Goal: Task Accomplishment & Management: Complete application form

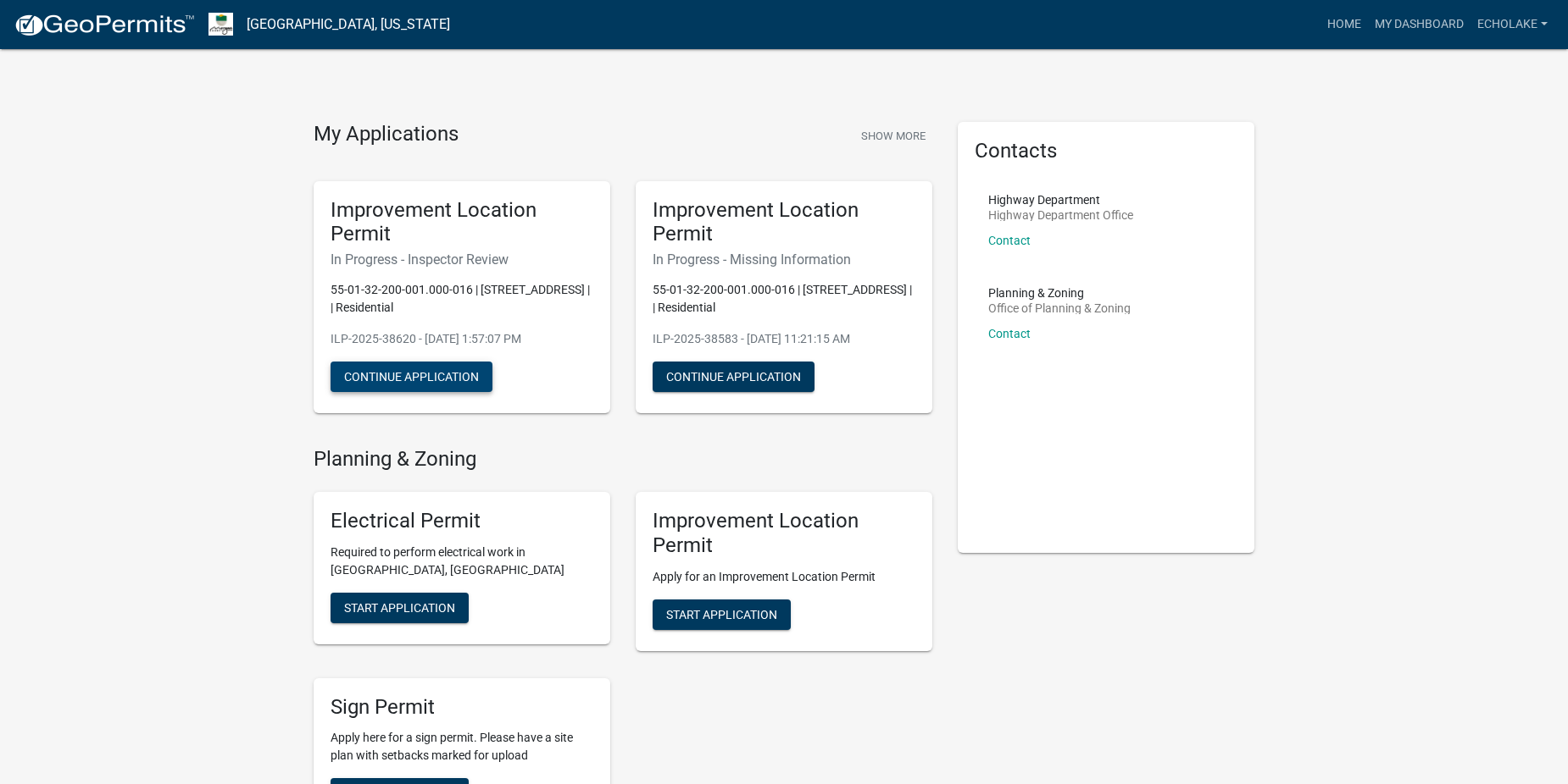
click at [403, 375] on button "Continue Application" at bounding box center [412, 376] width 162 height 30
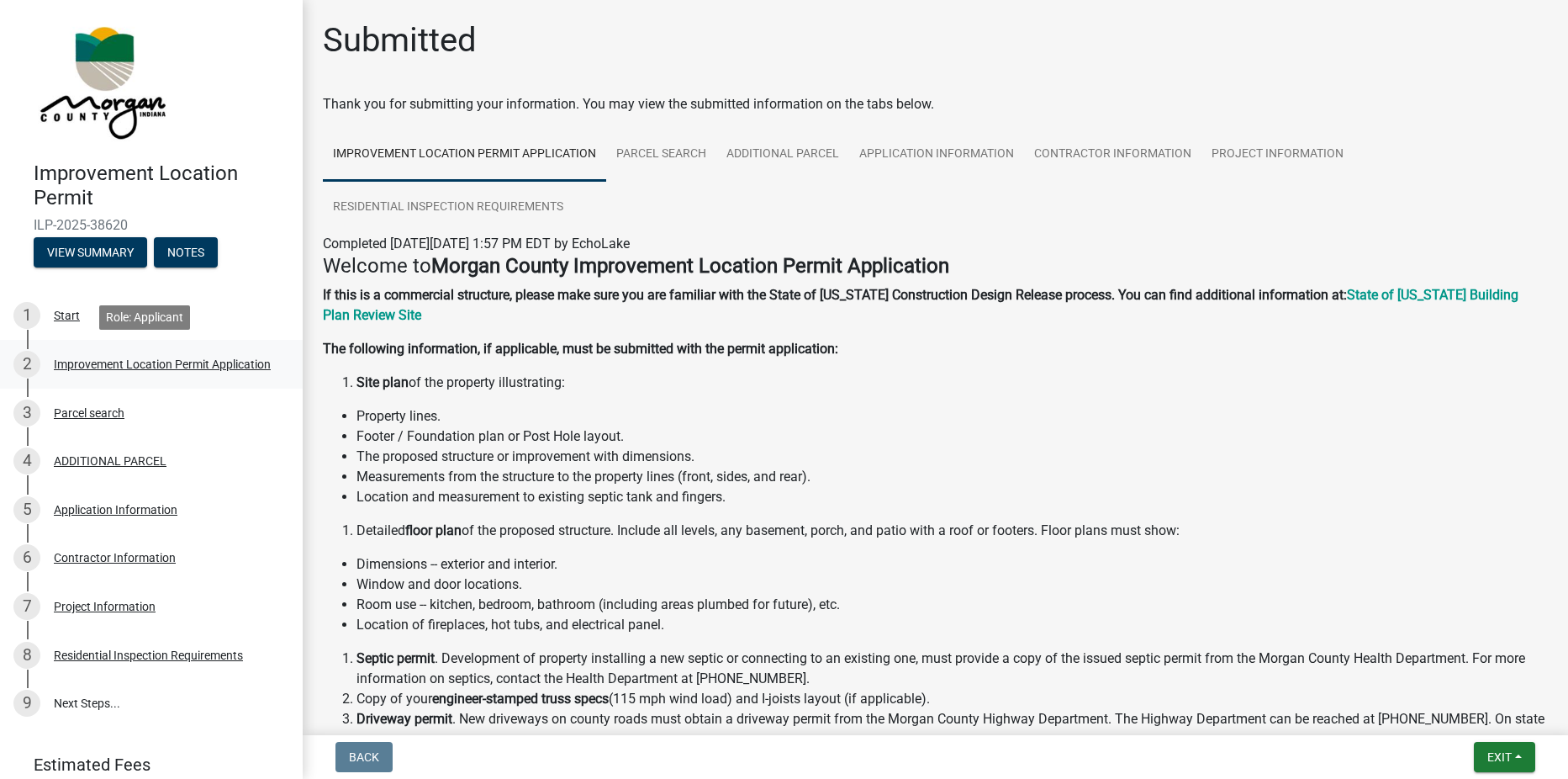
click at [98, 358] on div "Improvement Location Permit Application" at bounding box center [162, 364] width 217 height 12
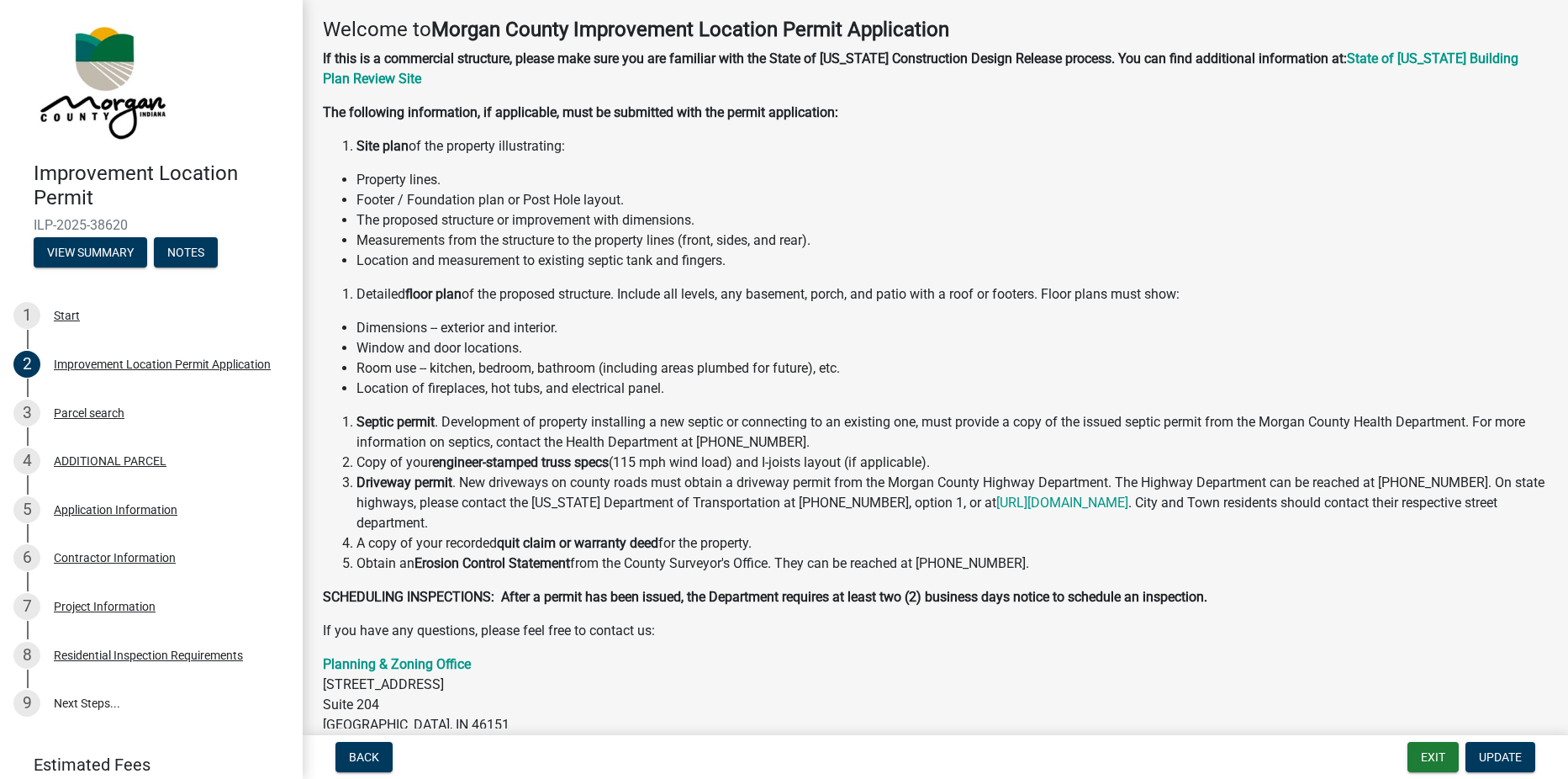
scroll to position [196, 0]
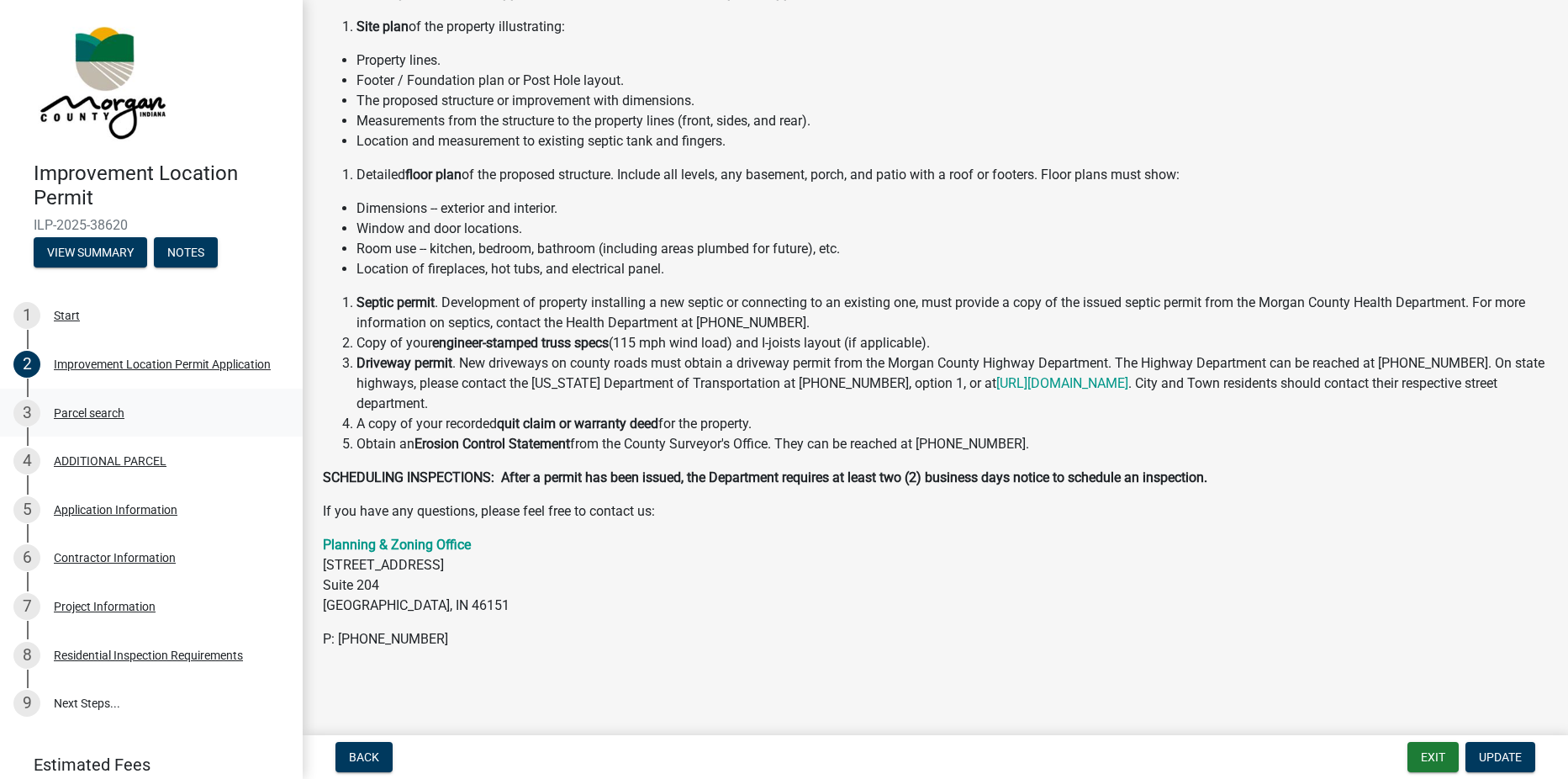
click at [90, 409] on div "Parcel search" at bounding box center [89, 412] width 70 height 12
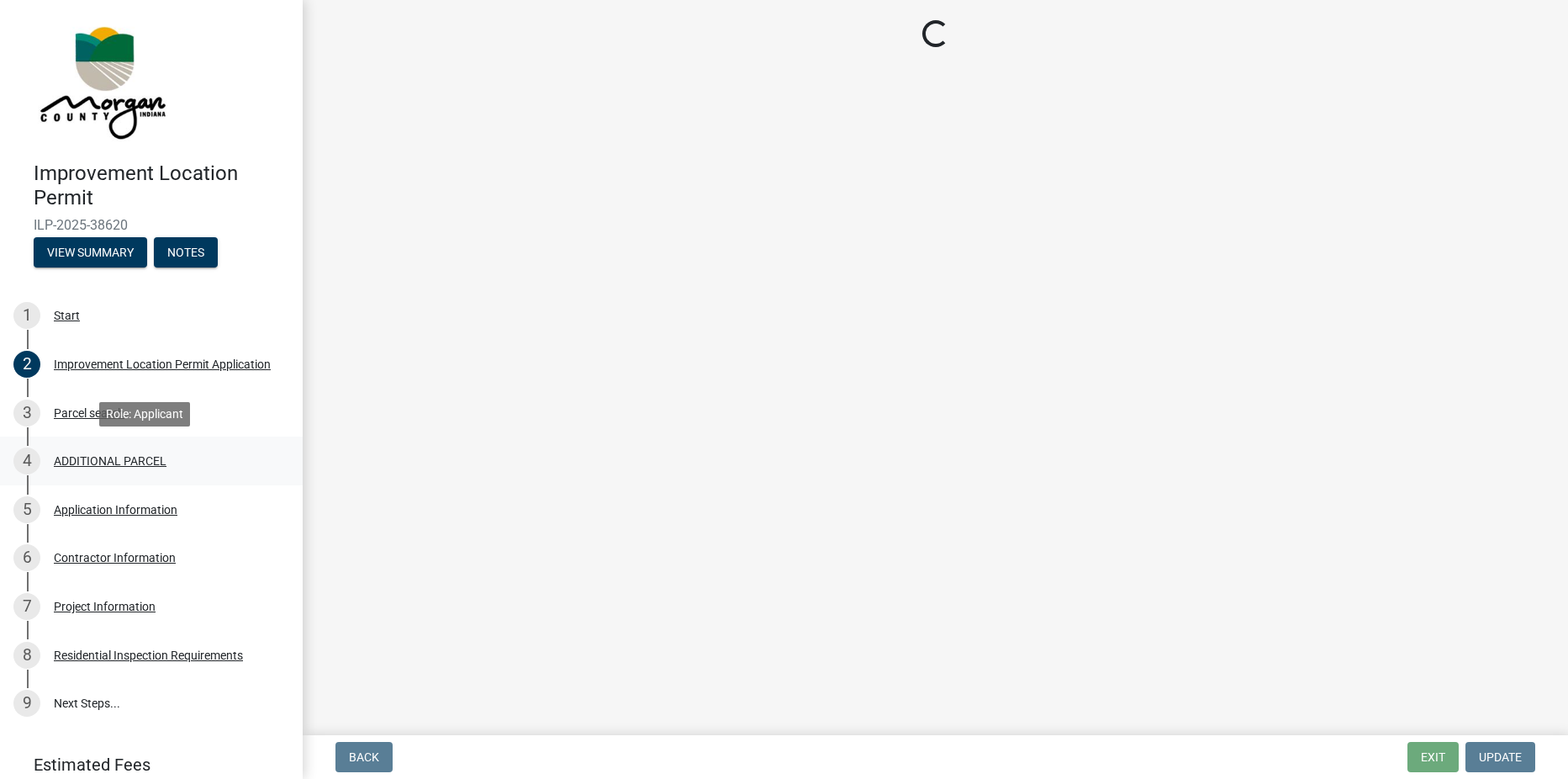
click at [110, 459] on div "ADDITIONAL PARCEL" at bounding box center [110, 461] width 112 height 12
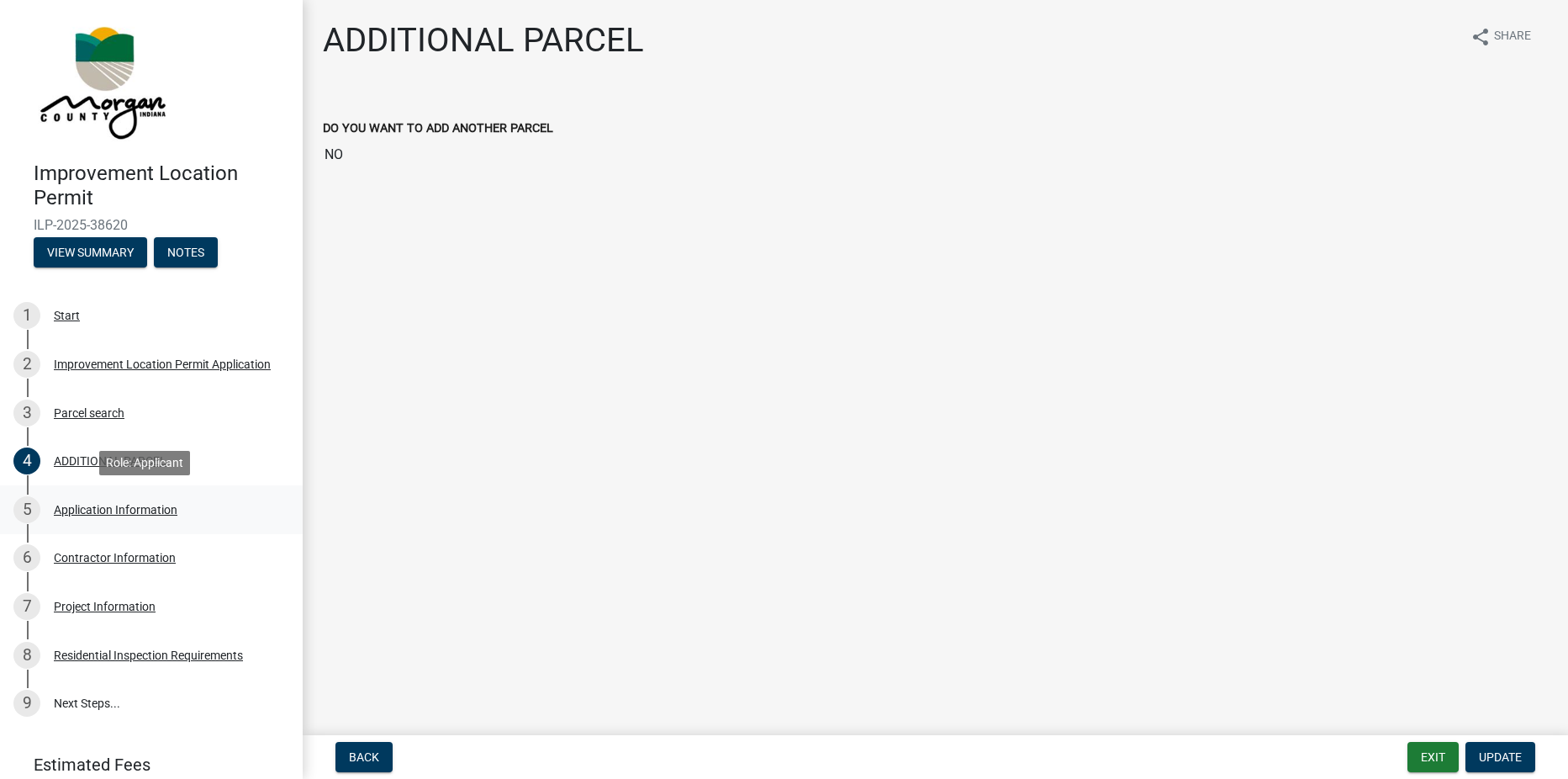
click at [102, 504] on div "Application Information" at bounding box center [115, 509] width 123 height 12
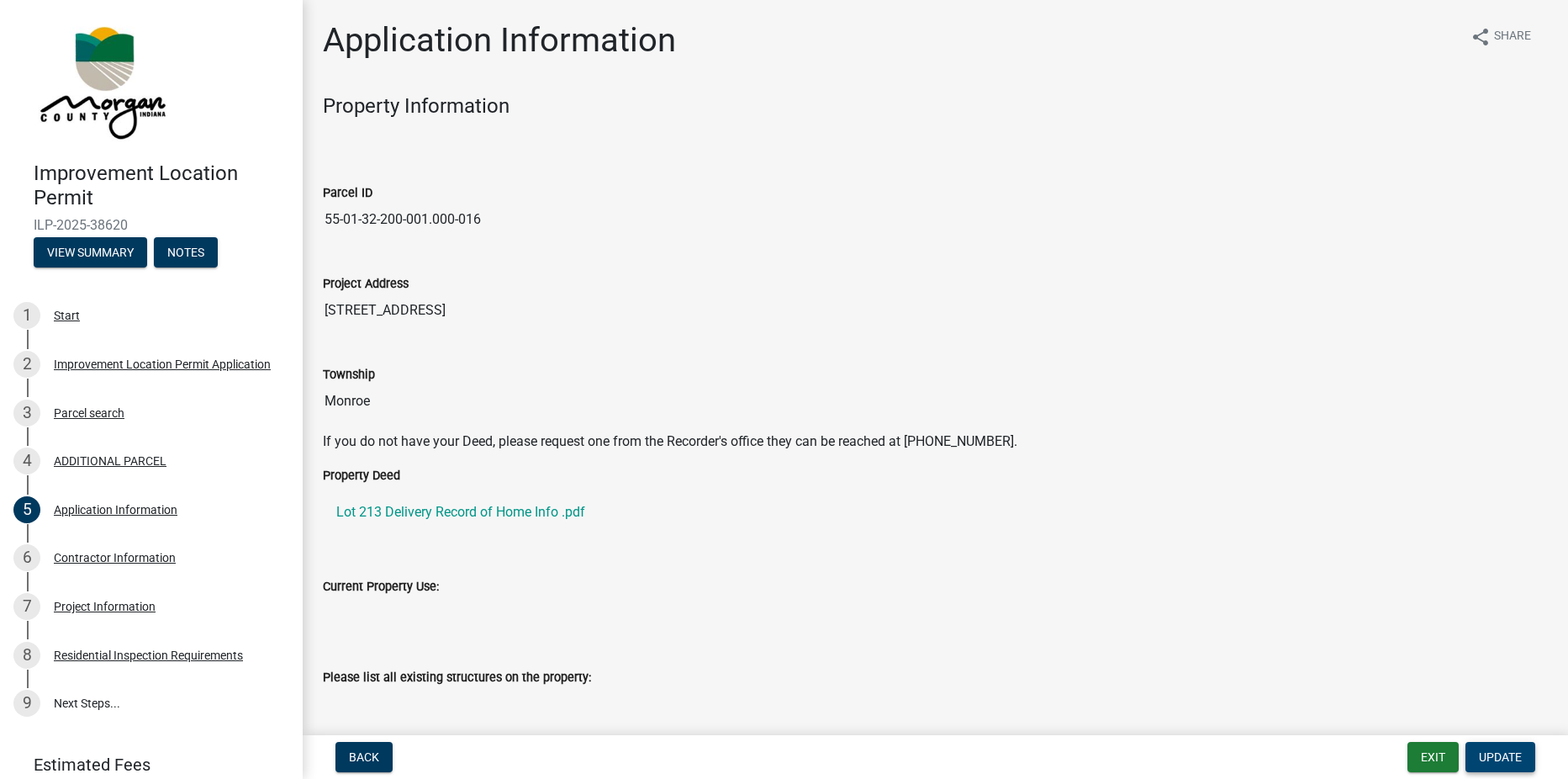
click at [1486, 755] on span "Update" at bounding box center [1500, 757] width 43 height 14
click at [351, 314] on input "[STREET_ADDRESS]" at bounding box center [935, 310] width 1225 height 34
click at [349, 310] on input "[STREET_ADDRESS]" at bounding box center [935, 310] width 1225 height 34
drag, startPoint x: 345, startPoint y: 307, endPoint x: 294, endPoint y: 315, distance: 51.6
click at [294, 315] on div "Improvement Location Permit ILP-2025-38620 View Summary Notes 1 Start 2 Improve…" at bounding box center [784, 390] width 1568 height 779
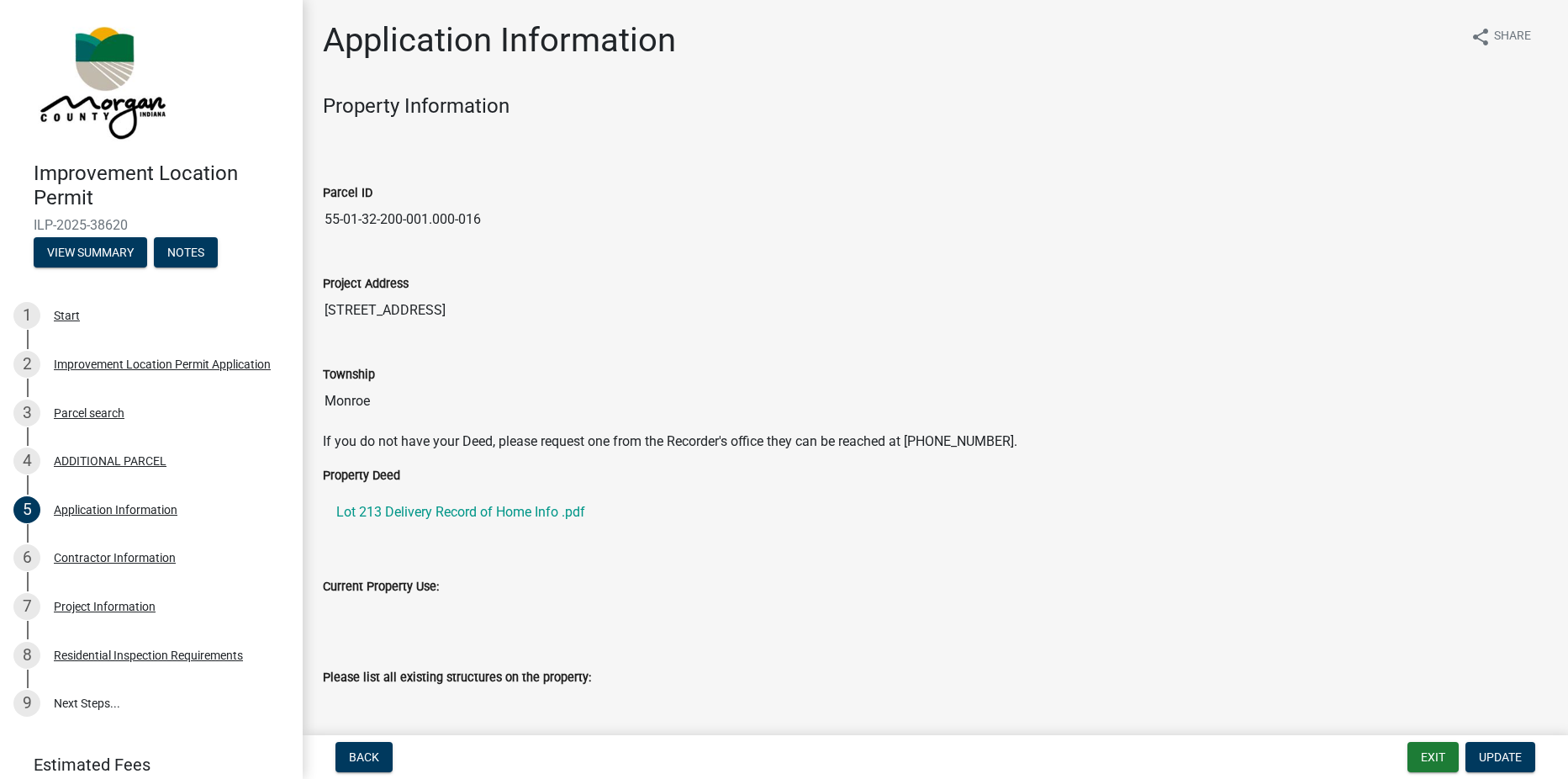
drag, startPoint x: 350, startPoint y: 313, endPoint x: 317, endPoint y: 315, distance: 33.1
click at [317, 315] on div "Project Address [STREET_ADDRESS]" at bounding box center [936, 294] width 1251 height 91
click at [593, 314] on input "[STREET_ADDRESS]" at bounding box center [935, 310] width 1225 height 34
click at [352, 307] on input "[STREET_ADDRESS]" at bounding box center [935, 310] width 1225 height 34
click at [347, 307] on input "[STREET_ADDRESS]" at bounding box center [935, 310] width 1225 height 34
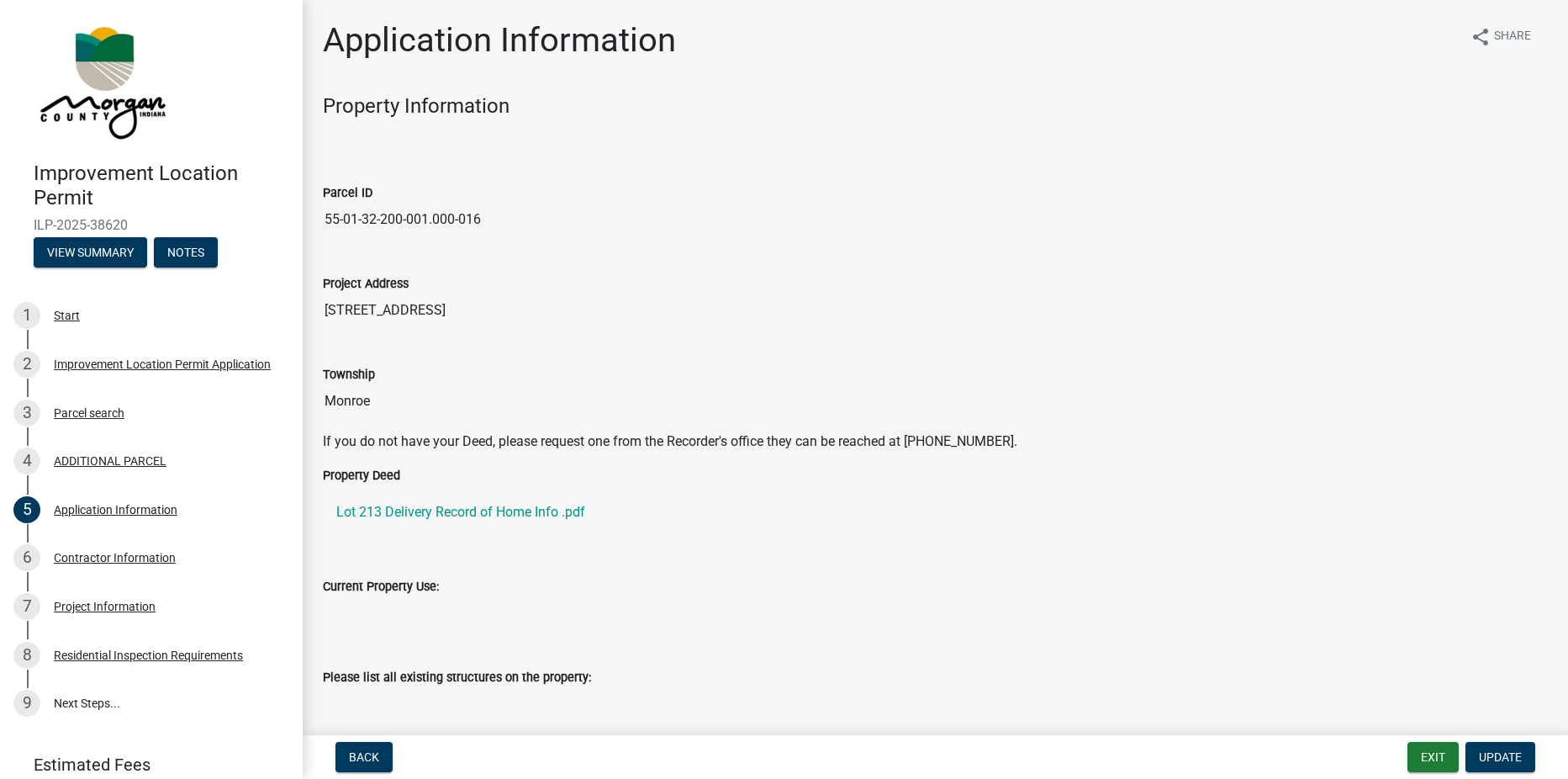
click at [350, 307] on input "[STREET_ADDRESS]" at bounding box center [935, 310] width 1225 height 34
click at [1487, 759] on span "Update" at bounding box center [1500, 757] width 43 height 14
click at [340, 310] on input "[STREET_ADDRESS]" at bounding box center [935, 310] width 1225 height 34
click at [348, 311] on input "[STREET_ADDRESS]" at bounding box center [935, 310] width 1225 height 34
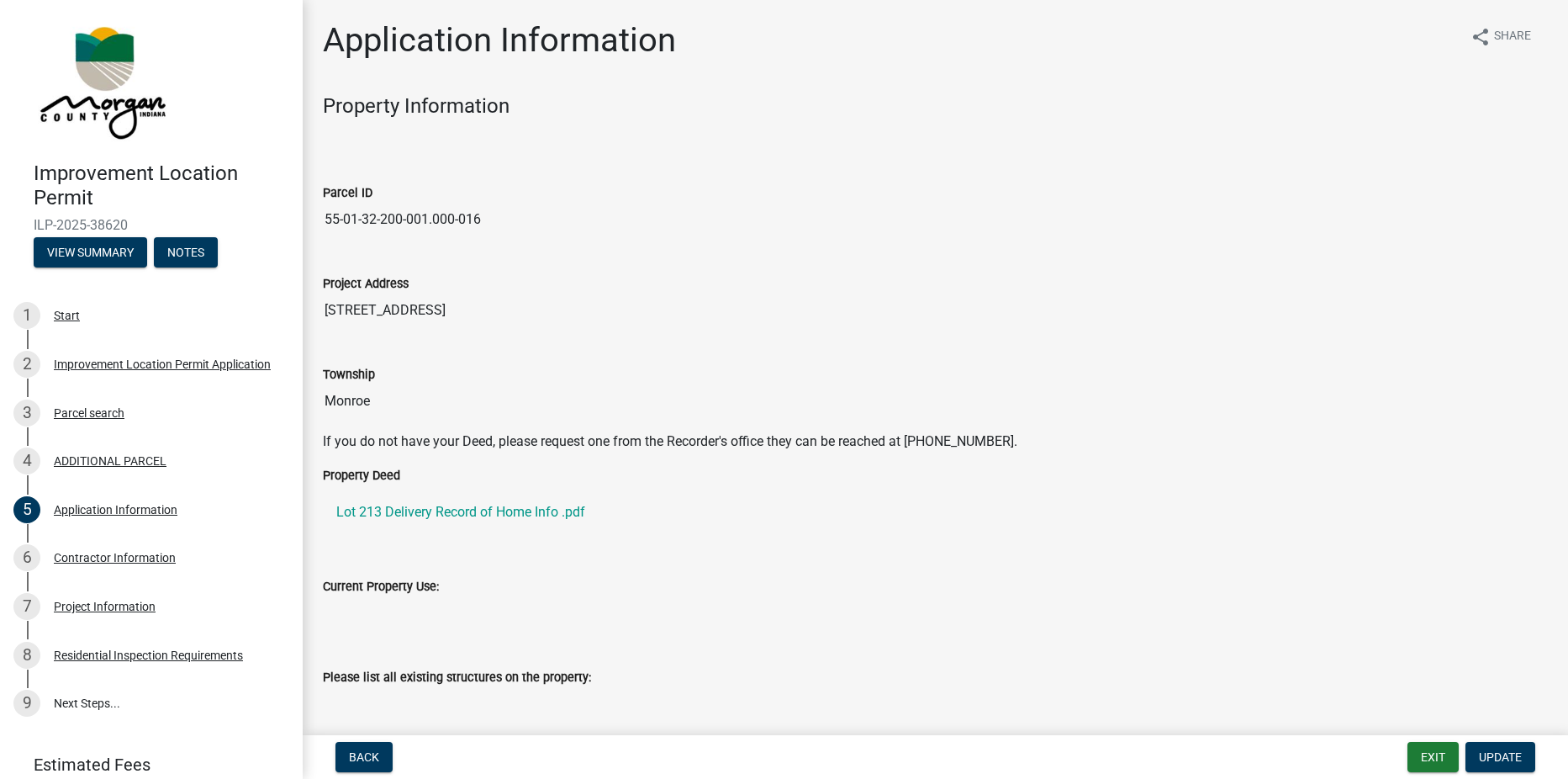
drag, startPoint x: 894, startPoint y: 316, endPoint x: 882, endPoint y: 312, distance: 12.6
click at [890, 315] on input "[STREET_ADDRESS]" at bounding box center [935, 310] width 1225 height 34
click at [882, 312] on input "[STREET_ADDRESS]" at bounding box center [935, 310] width 1225 height 34
drag, startPoint x: 831, startPoint y: 316, endPoint x: 787, endPoint y: 317, distance: 44.0
click at [789, 319] on input "[STREET_ADDRESS]" at bounding box center [935, 310] width 1225 height 34
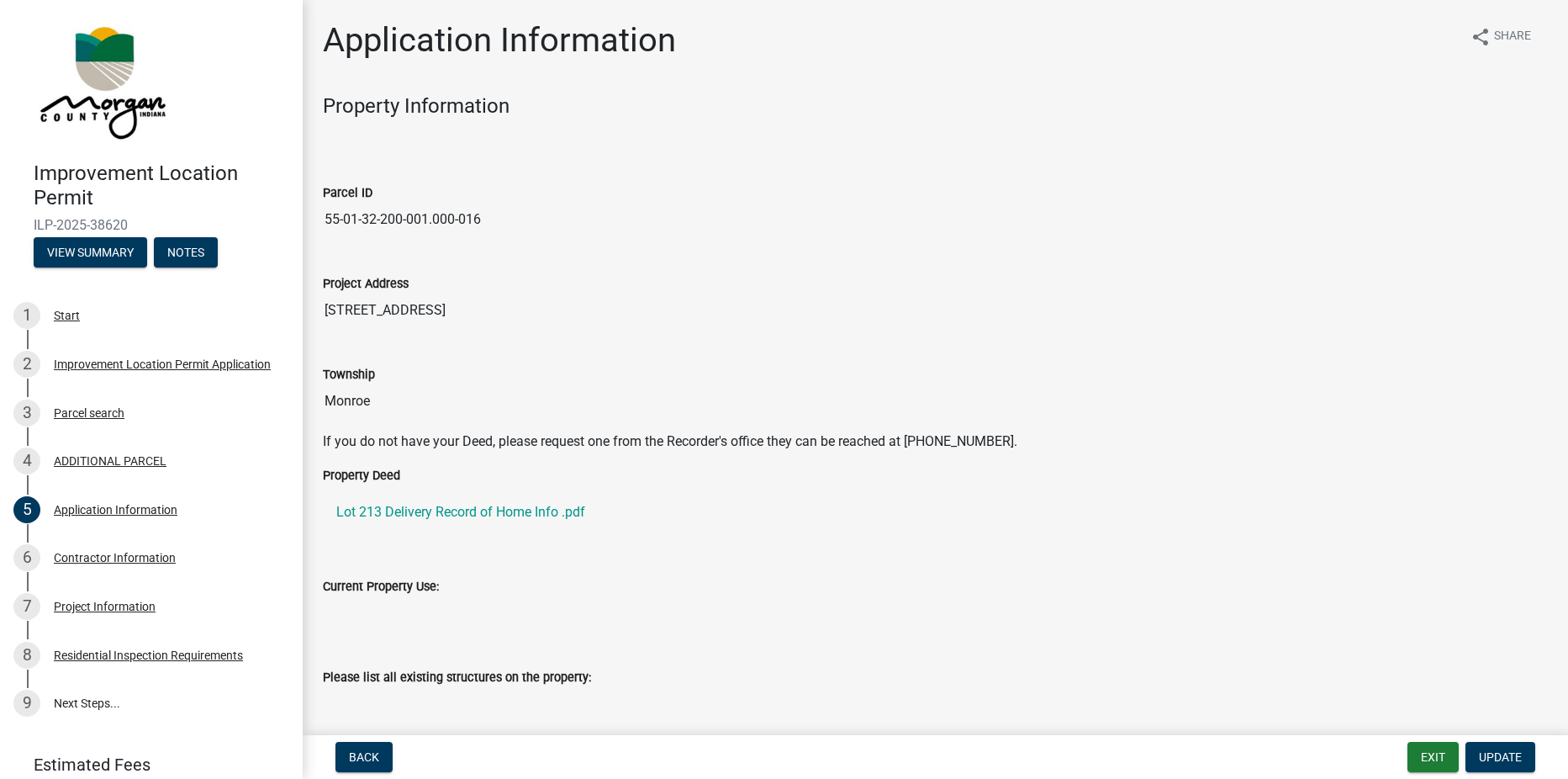
click at [787, 317] on input "[STREET_ADDRESS]" at bounding box center [935, 310] width 1225 height 34
click at [691, 311] on input "[STREET_ADDRESS]" at bounding box center [935, 310] width 1225 height 34
drag, startPoint x: 351, startPoint y: 310, endPoint x: 309, endPoint y: 318, distance: 42.8
click at [309, 318] on div "Application Information share Share Property Information Parcel ID 55-01-32-200…" at bounding box center [935, 671] width 1266 height 1303
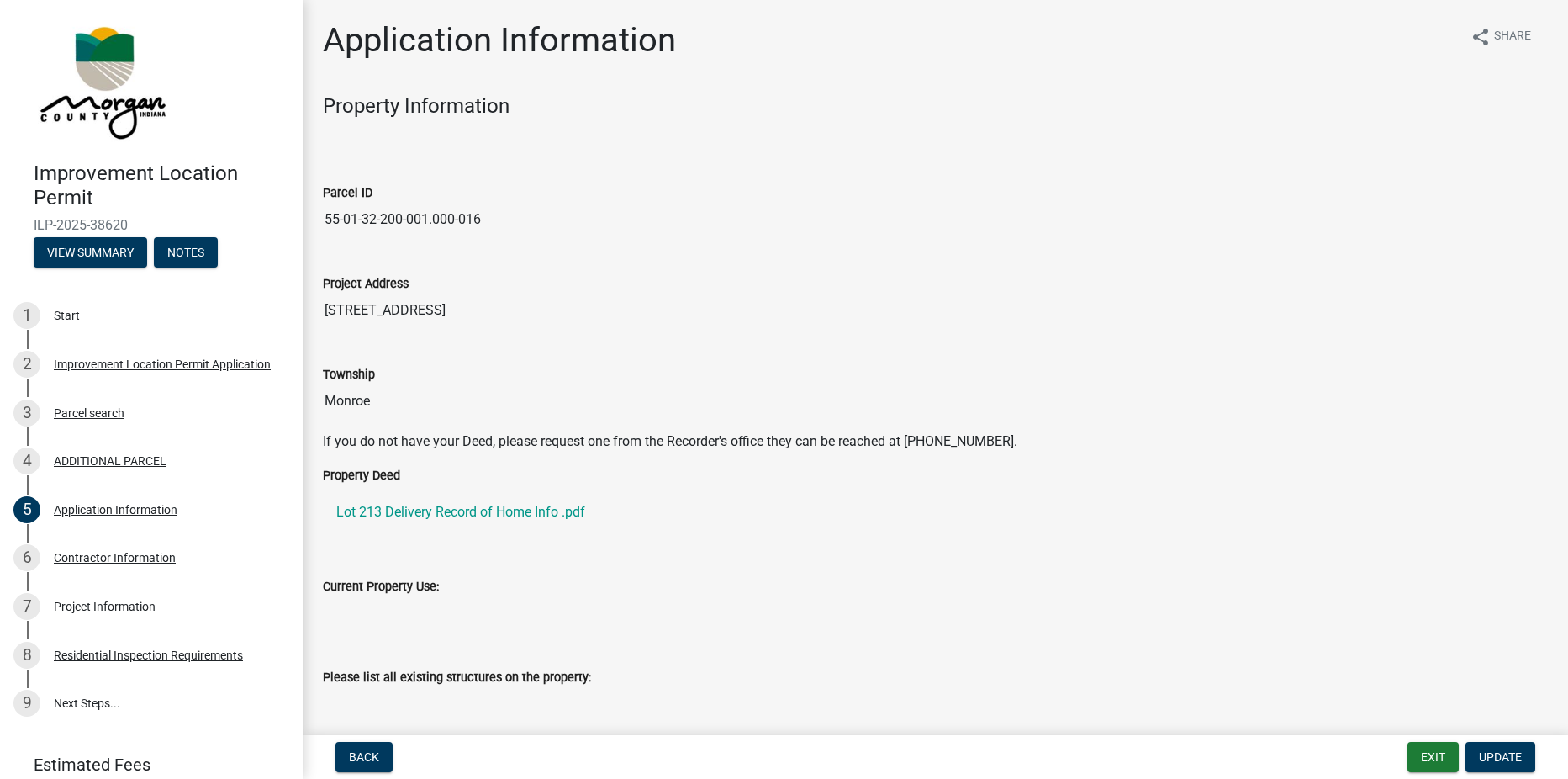
drag, startPoint x: 309, startPoint y: 318, endPoint x: 524, endPoint y: 243, distance: 227.7
click at [524, 243] on div "Parcel ID 55-01-32-200-001.000-016" at bounding box center [936, 204] width 1251 height 91
drag, startPoint x: 347, startPoint y: 312, endPoint x: 283, endPoint y: 316, distance: 64.1
click at [283, 316] on div "Improvement Location Permit ILP-2025-38620 View Summary Notes 1 Start 2 Improve…" at bounding box center [784, 390] width 1568 height 779
drag, startPoint x: 283, startPoint y: 316, endPoint x: 689, endPoint y: 532, distance: 459.9
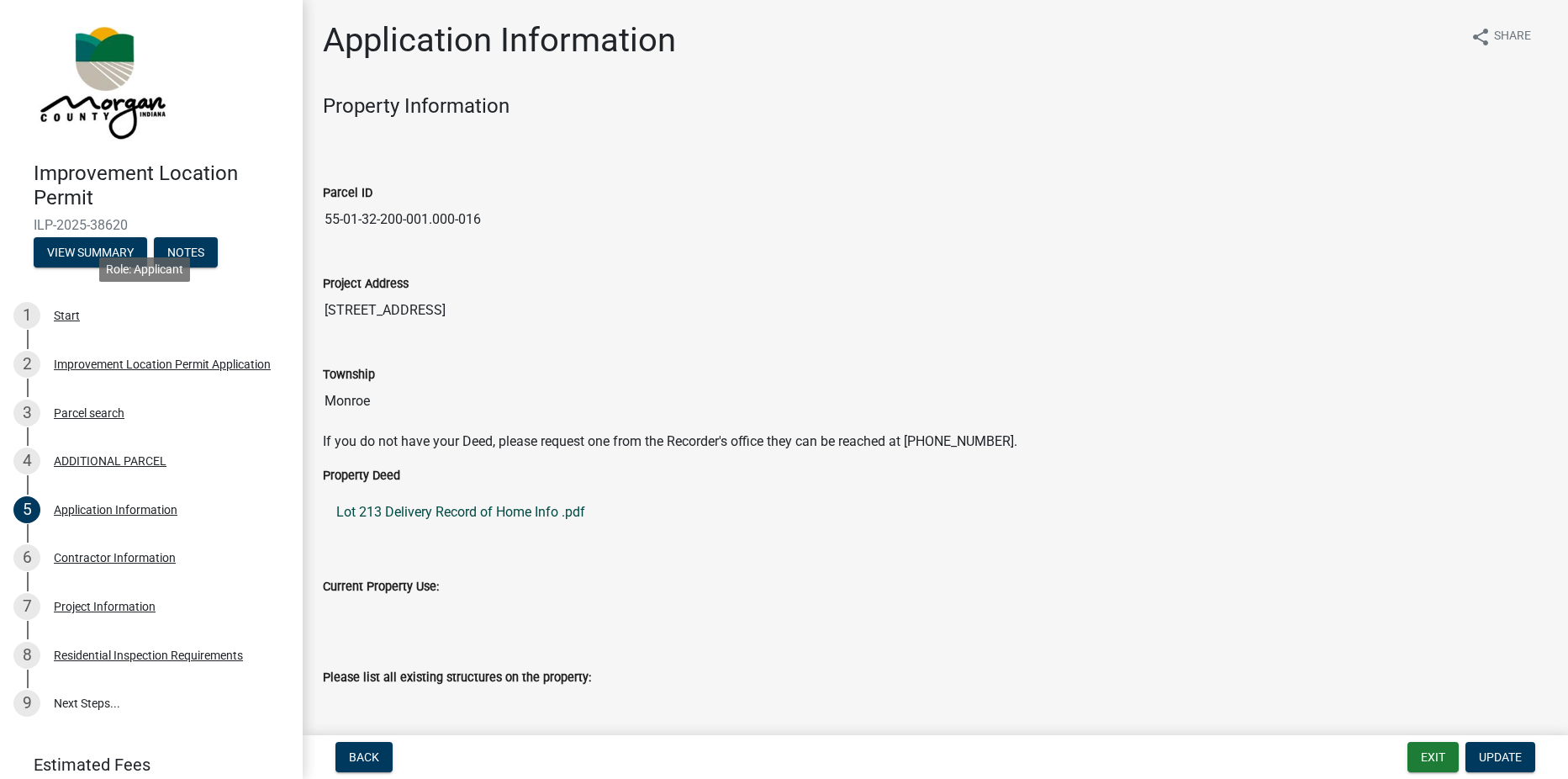
click at [691, 533] on ul "Lot 213 Delivery Record of Home Info .pdf" at bounding box center [935, 512] width 1225 height 54
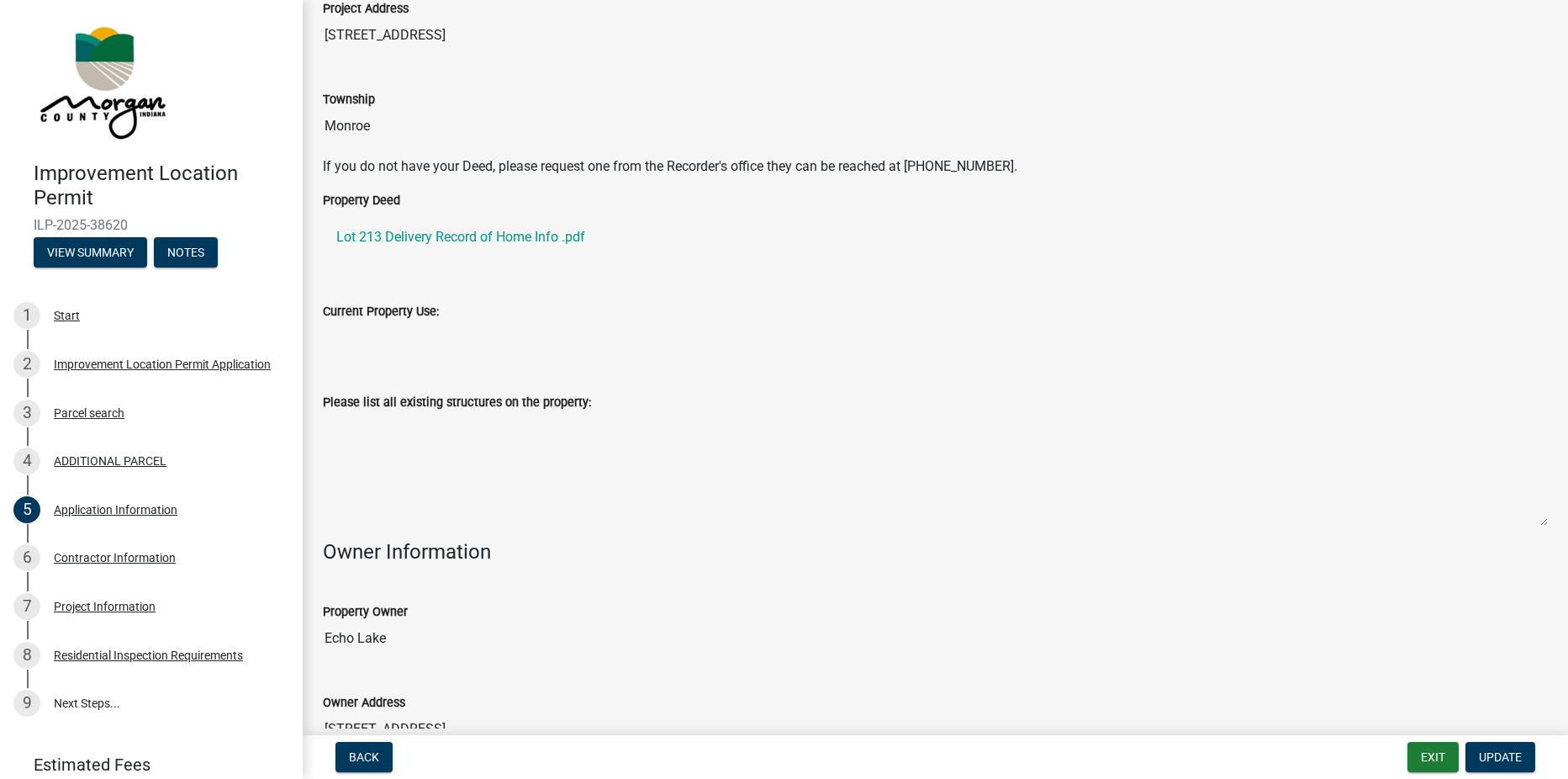
scroll to position [336, 0]
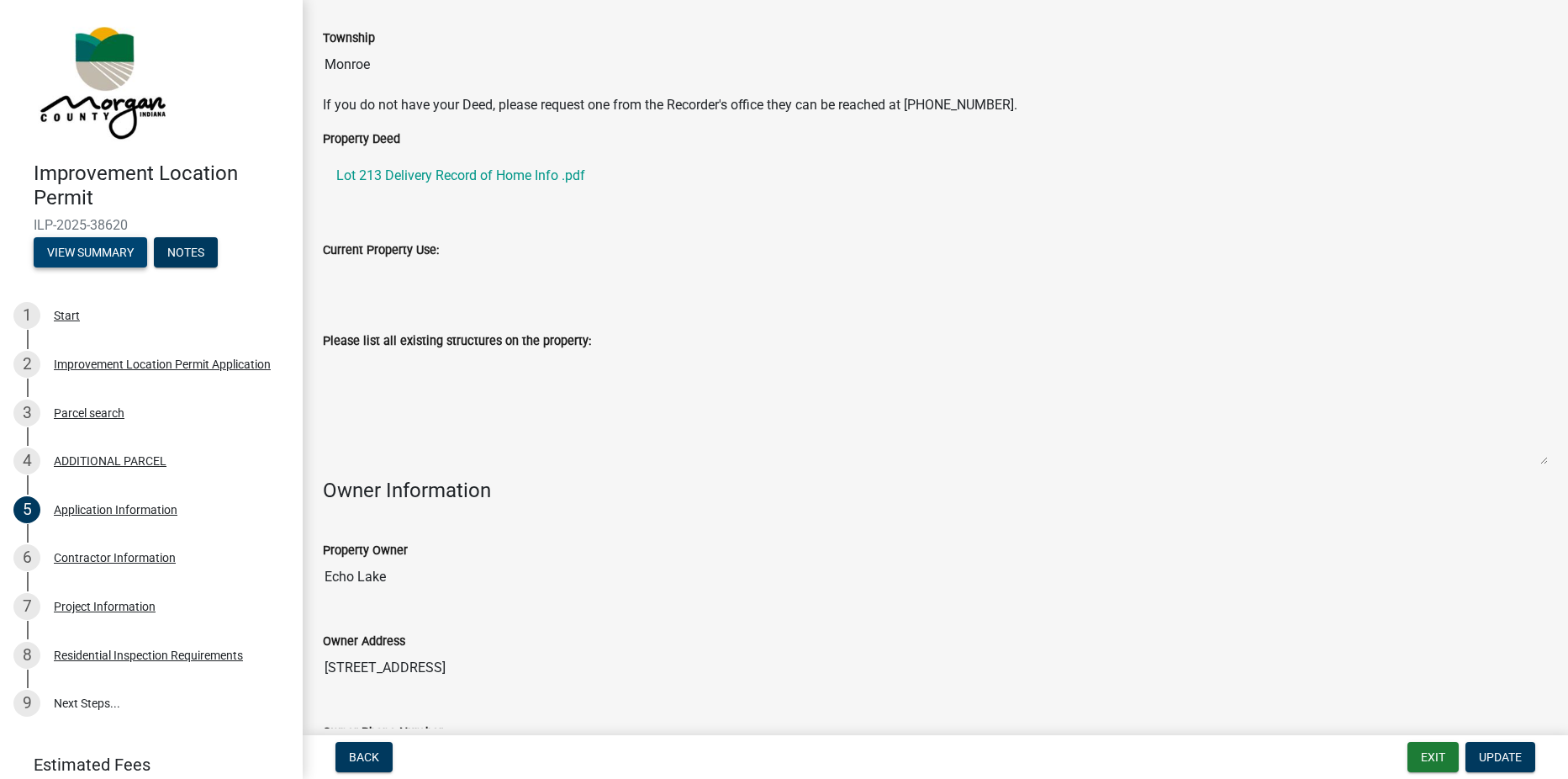
click at [70, 251] on button "View Summary" at bounding box center [90, 252] width 113 height 30
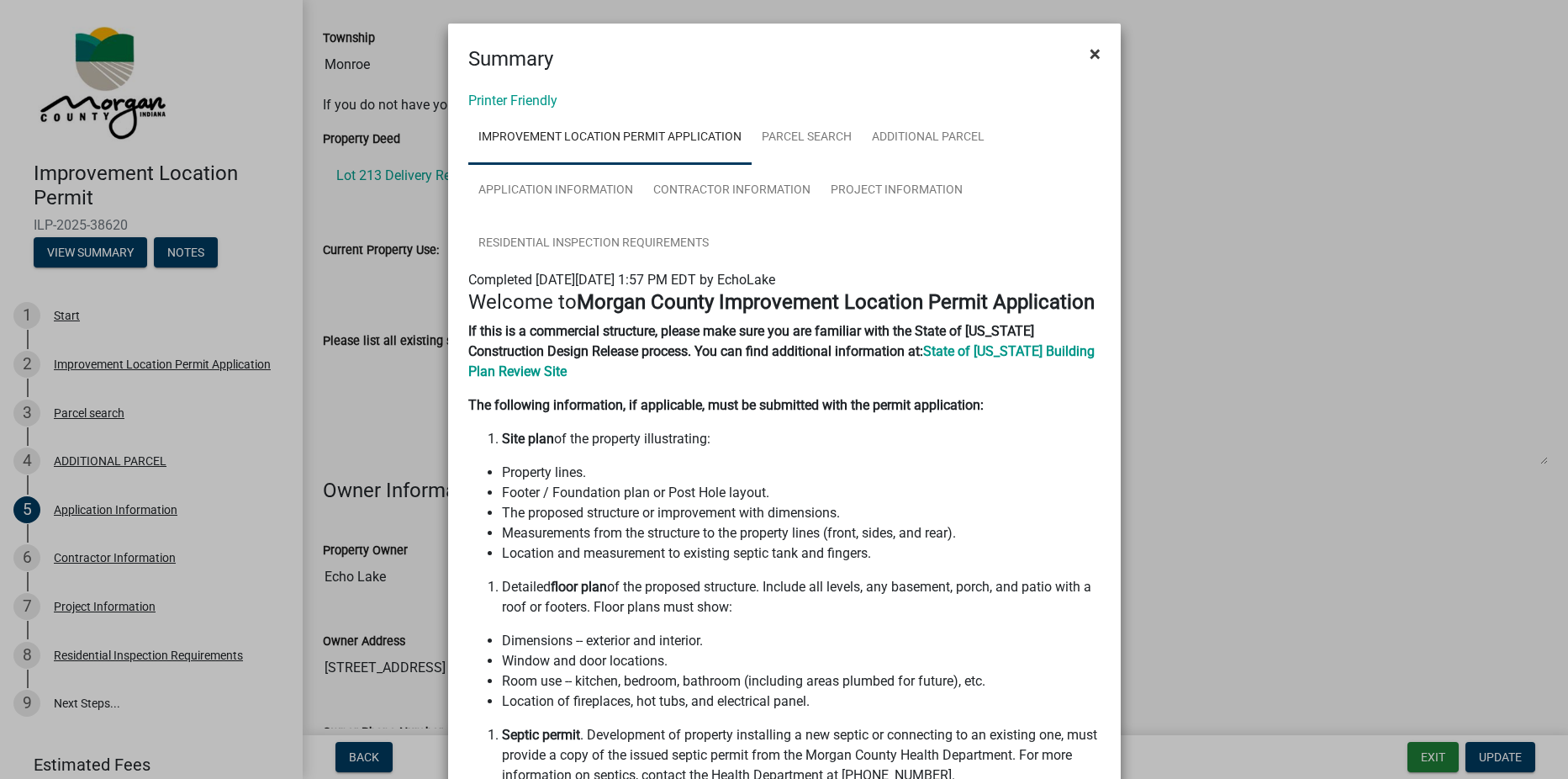
click at [1090, 52] on span "×" at bounding box center [1096, 54] width 11 height 24
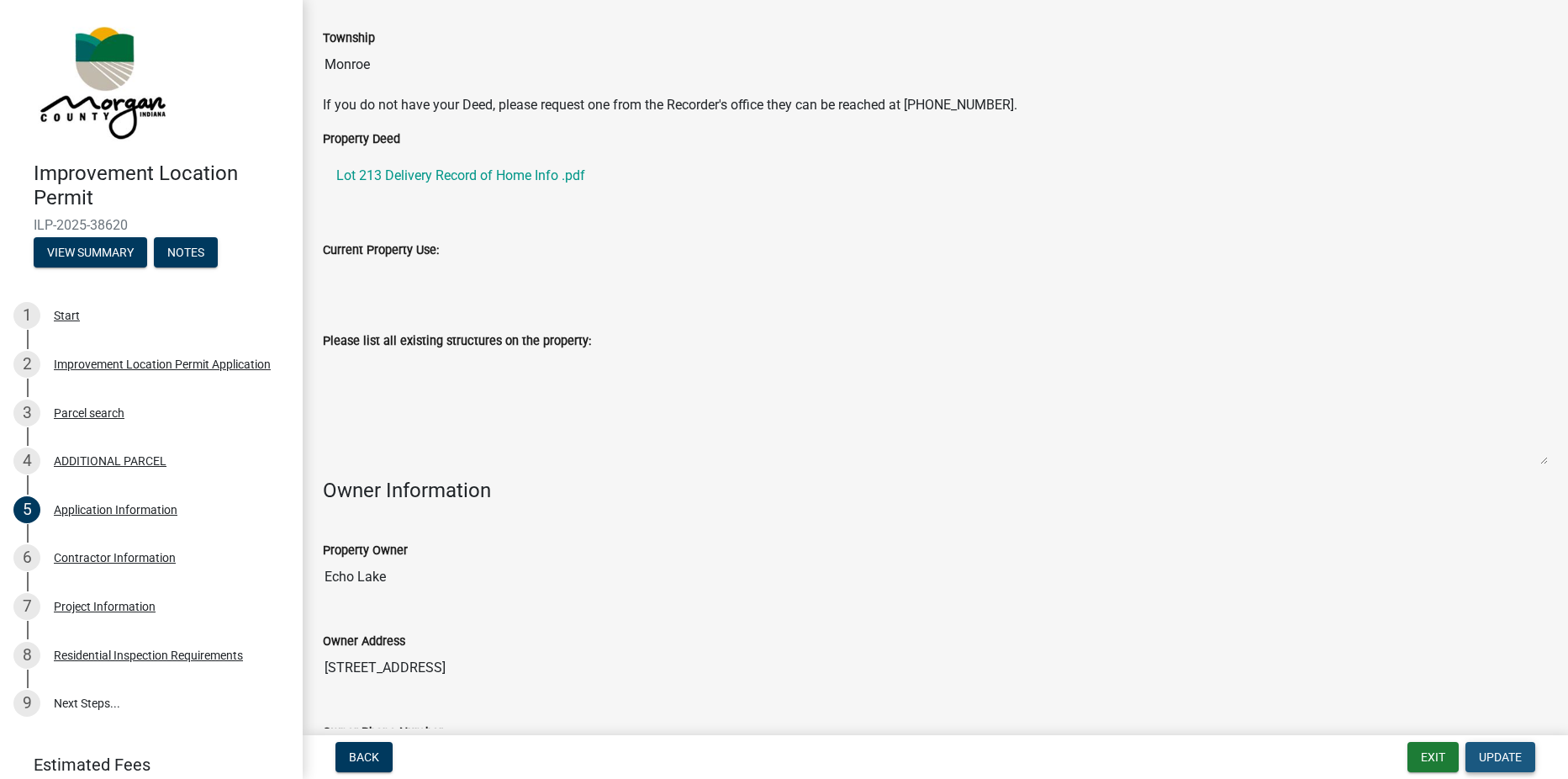
click at [1491, 756] on span "Update" at bounding box center [1500, 757] width 43 height 14
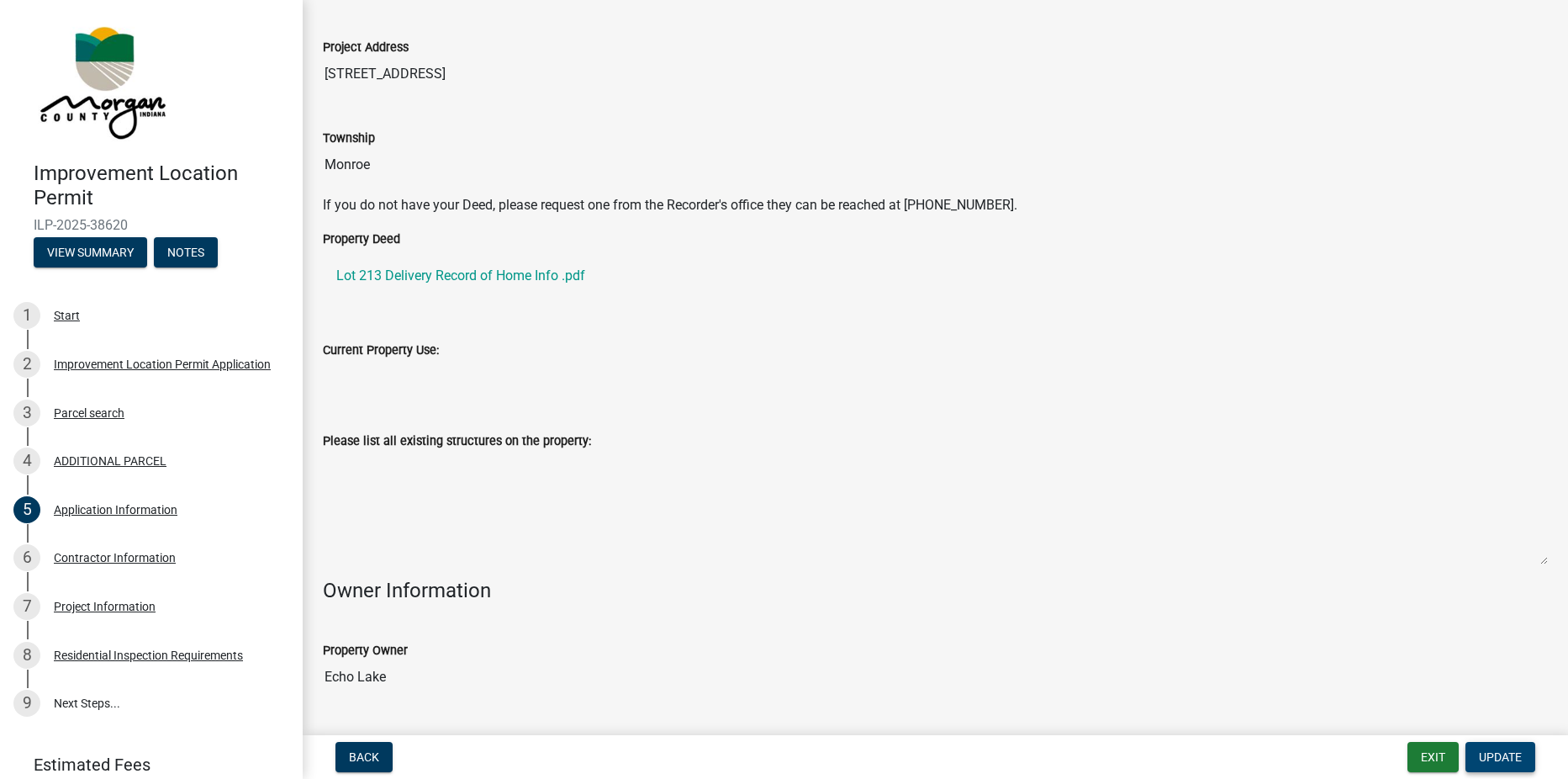
scroll to position [0, 0]
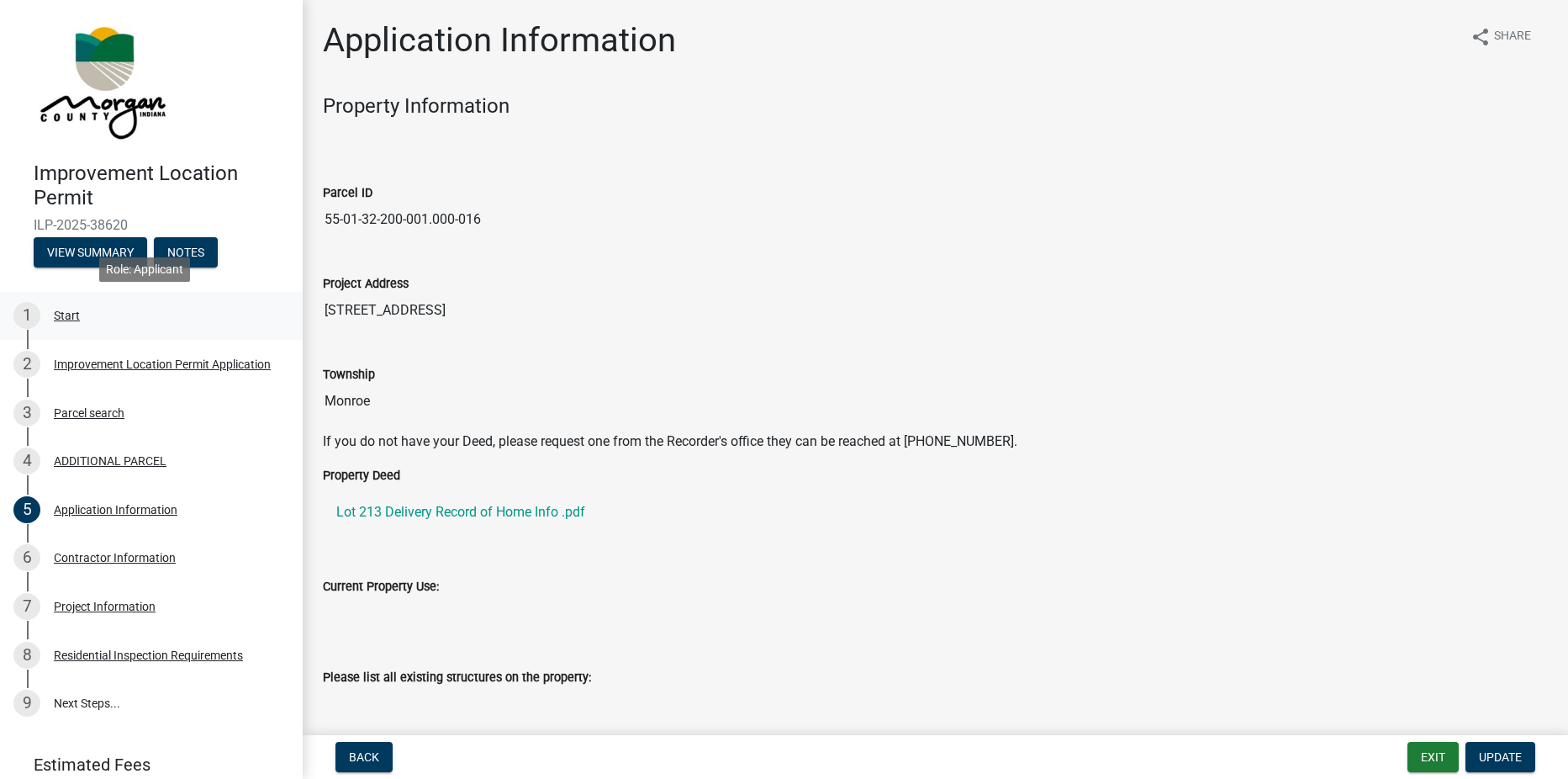
click at [60, 315] on div "Start" at bounding box center [67, 315] width 26 height 12
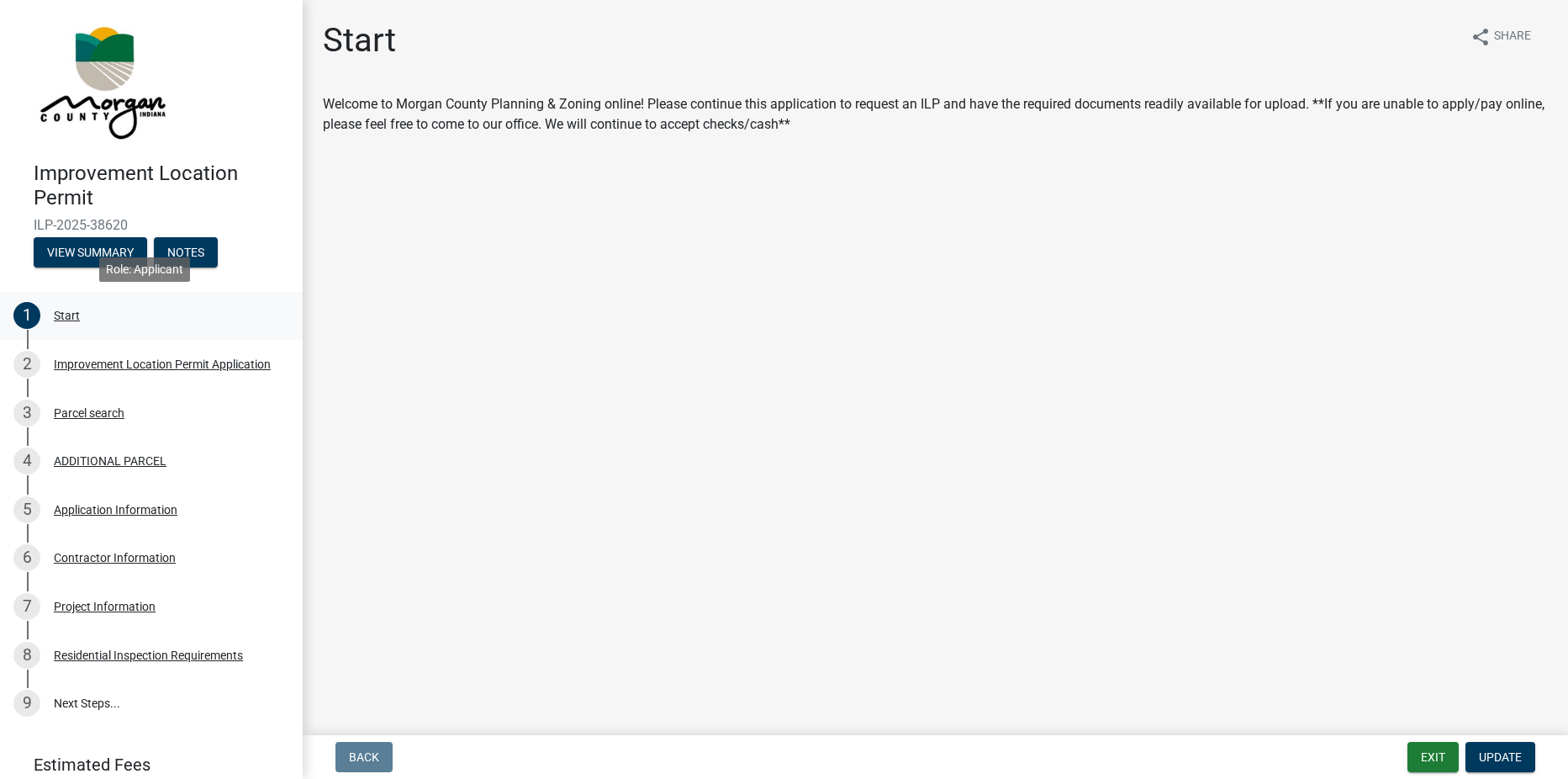
click at [65, 315] on div "Start" at bounding box center [67, 315] width 26 height 12
click at [84, 358] on div "Improvement Location Permit Application" at bounding box center [162, 364] width 217 height 12
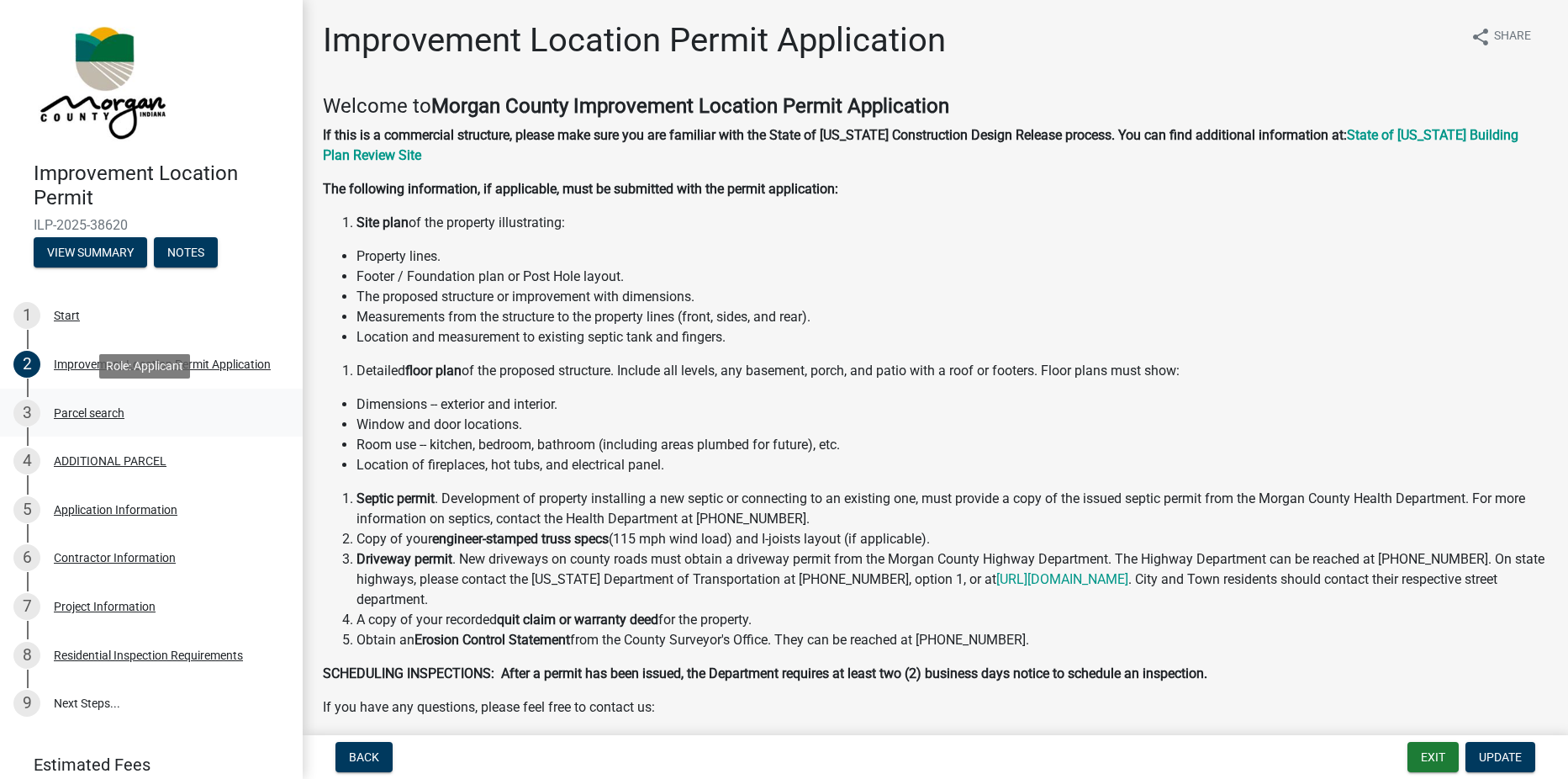
click at [101, 408] on div "Parcel search" at bounding box center [89, 412] width 70 height 12
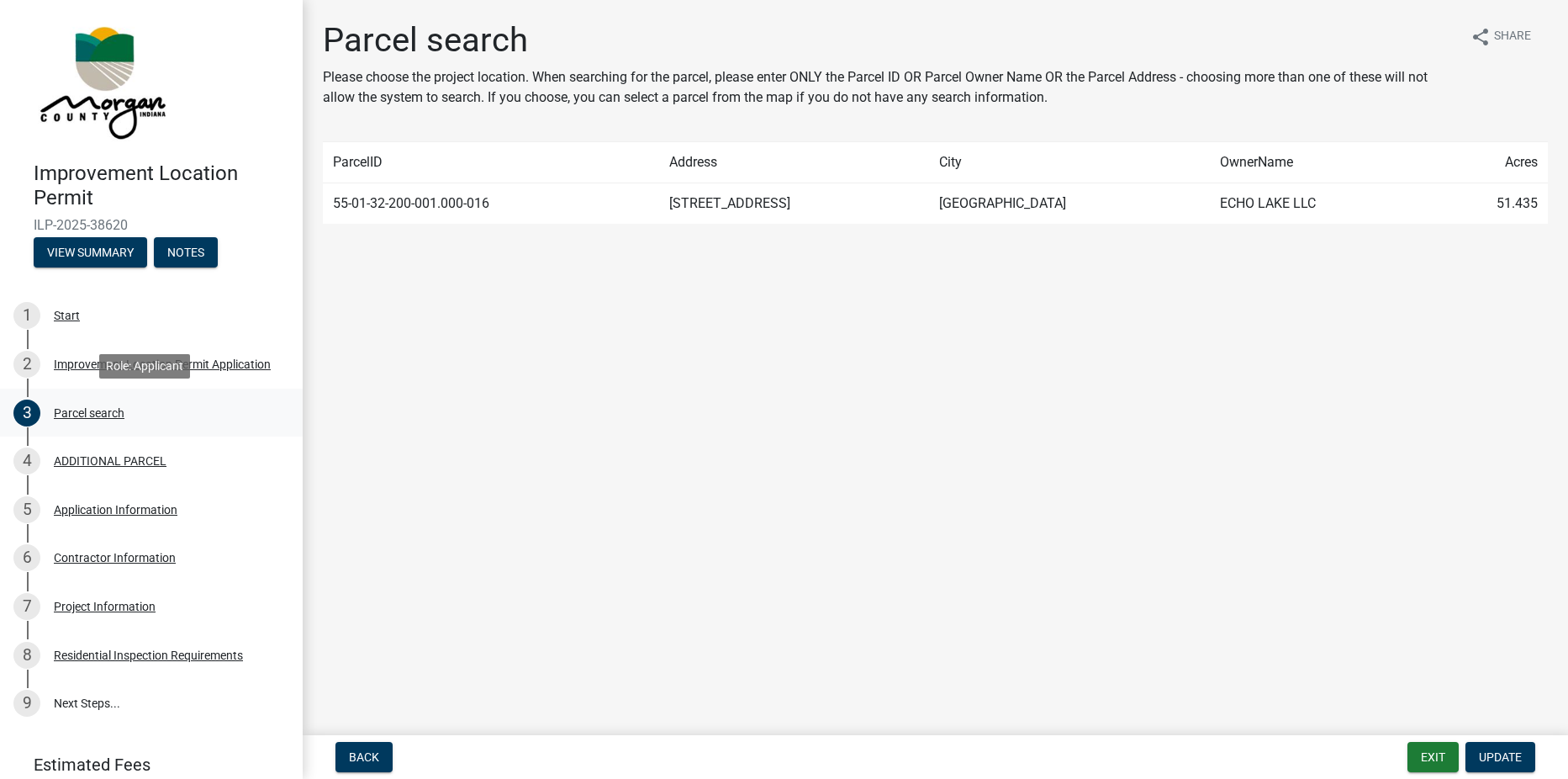
click at [90, 410] on div "Parcel search" at bounding box center [89, 412] width 70 height 12
click at [103, 455] on div "ADDITIONAL PARCEL" at bounding box center [110, 461] width 112 height 12
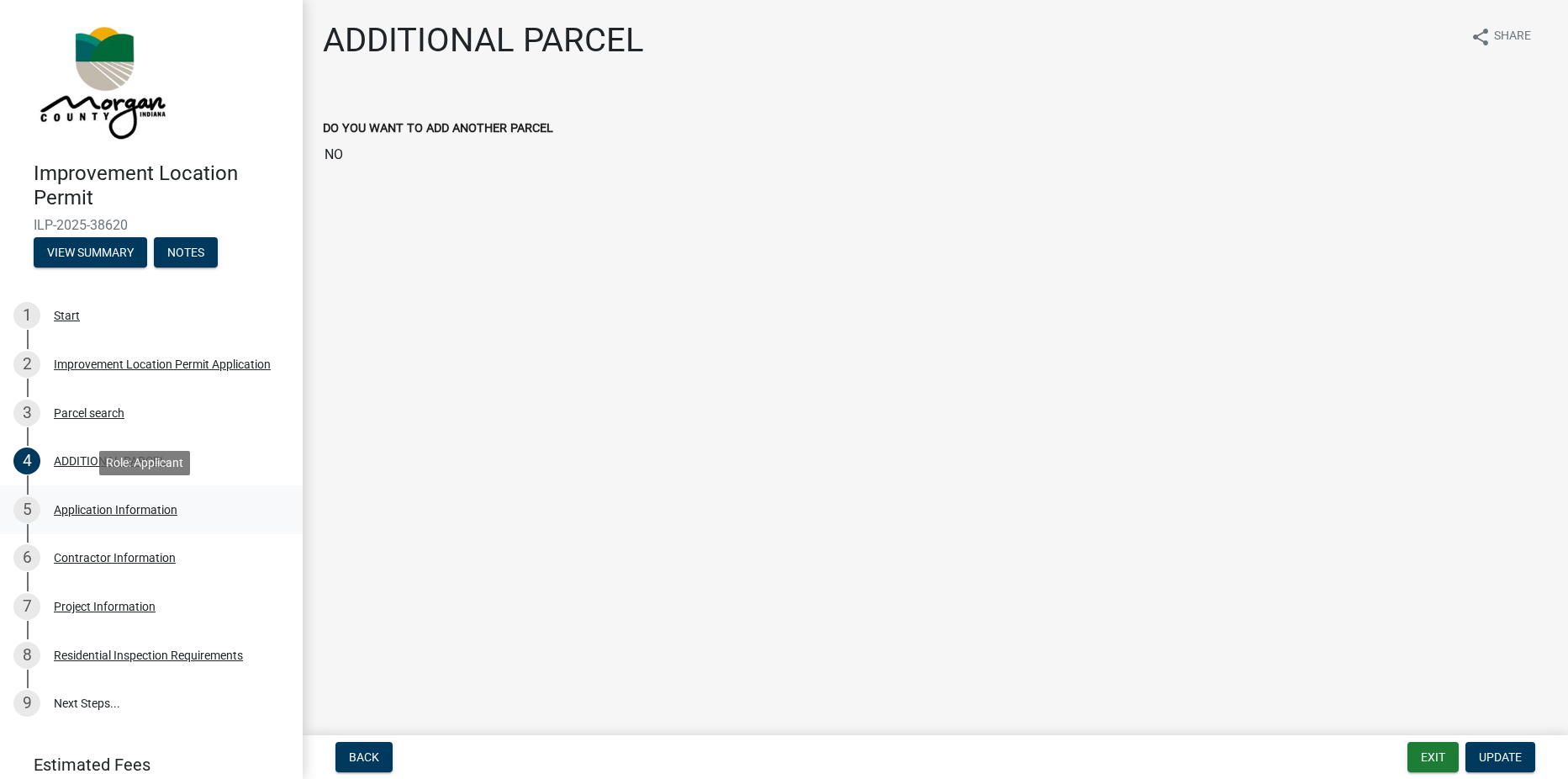
click at [88, 504] on div "Application Information" at bounding box center [115, 509] width 123 height 12
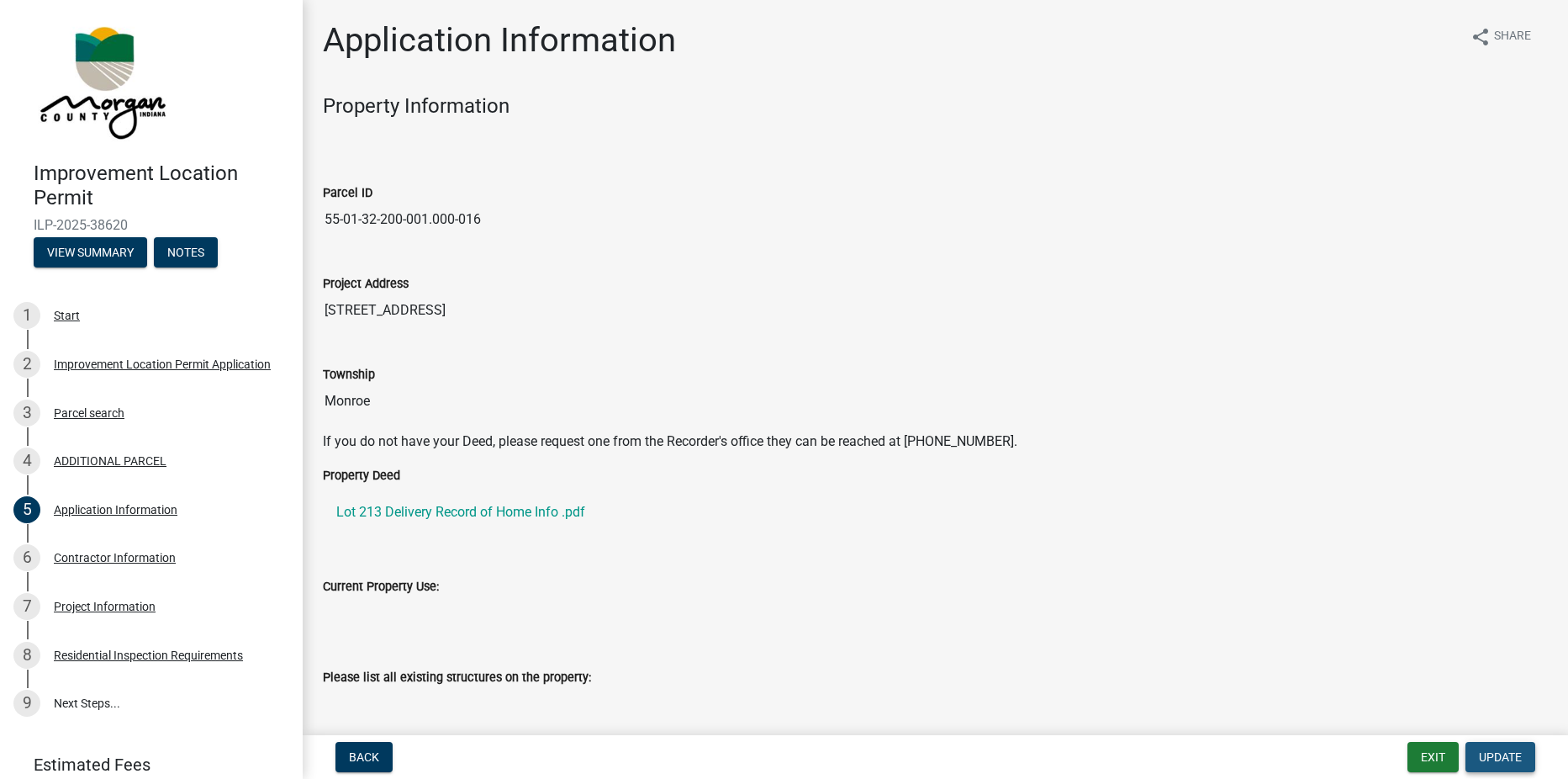
click at [1510, 752] on span "Update" at bounding box center [1500, 757] width 43 height 14
click at [1490, 751] on span "Update" at bounding box center [1500, 757] width 43 height 14
click at [1491, 751] on span "Update" at bounding box center [1500, 757] width 43 height 14
click at [592, 512] on link "Lot 213 Delivery Record of Home Info .pdf" at bounding box center [935, 512] width 1225 height 40
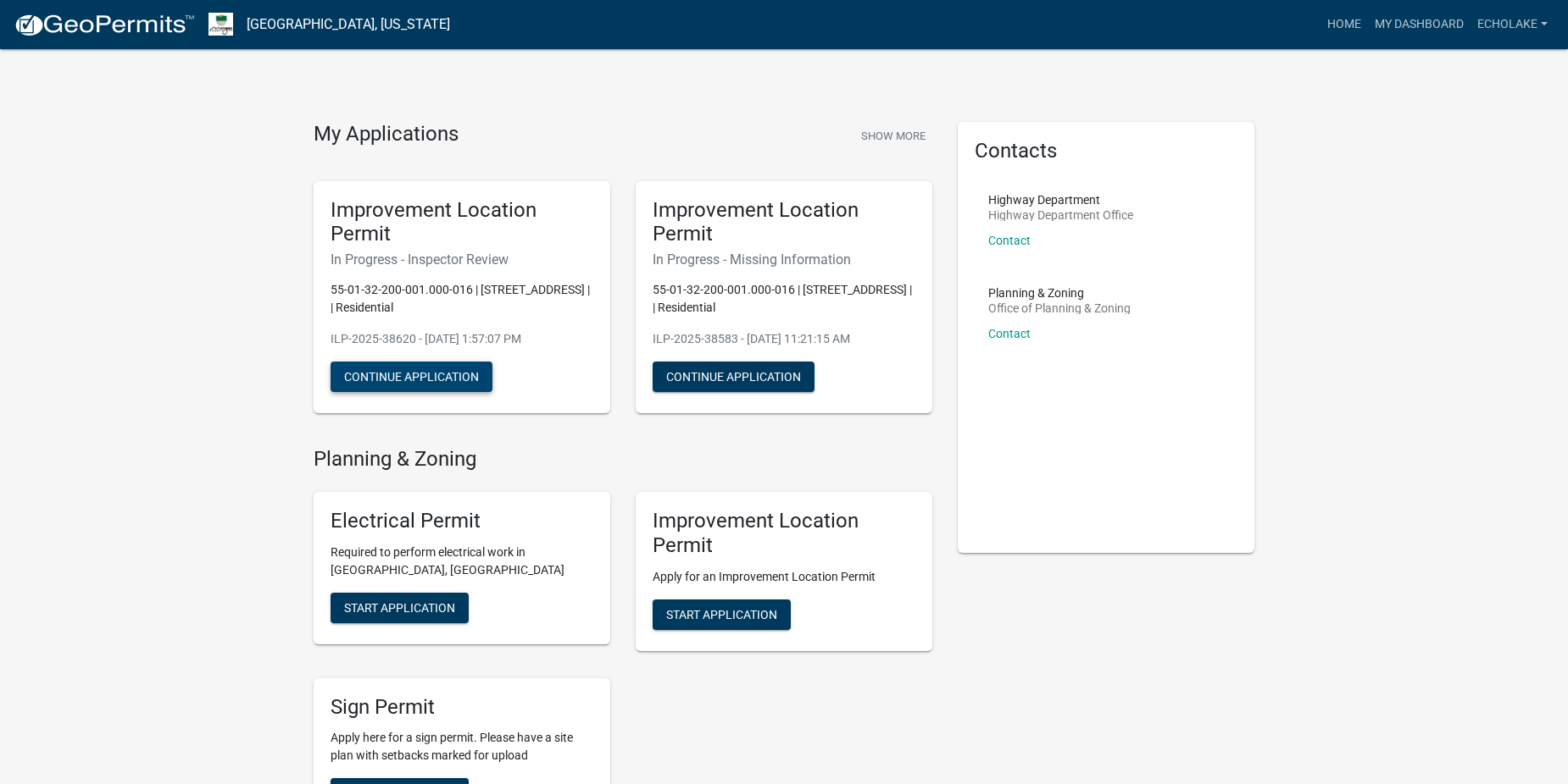
click at [393, 368] on button "Continue Application" at bounding box center [412, 376] width 162 height 30
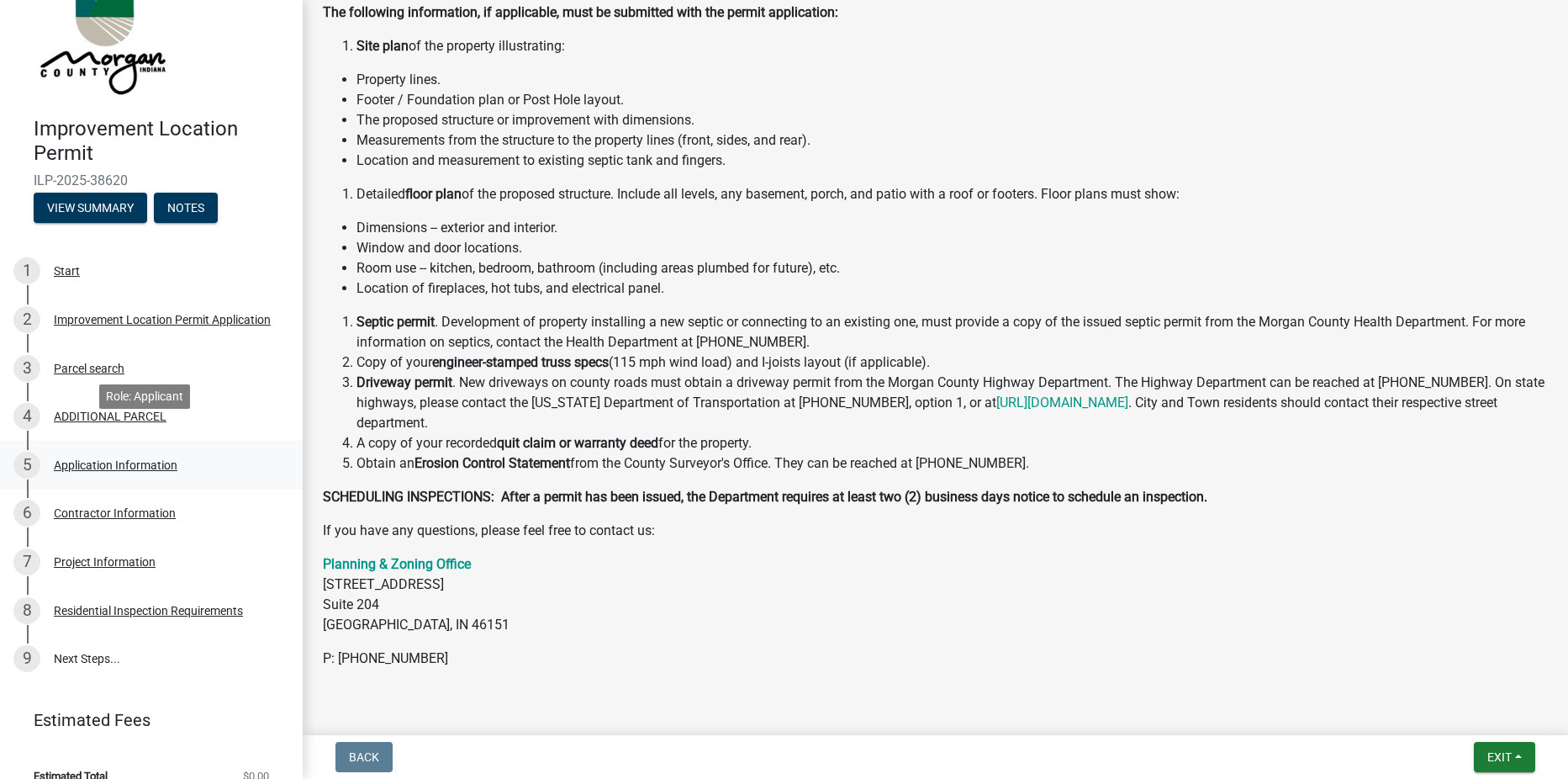
scroll to position [68, 0]
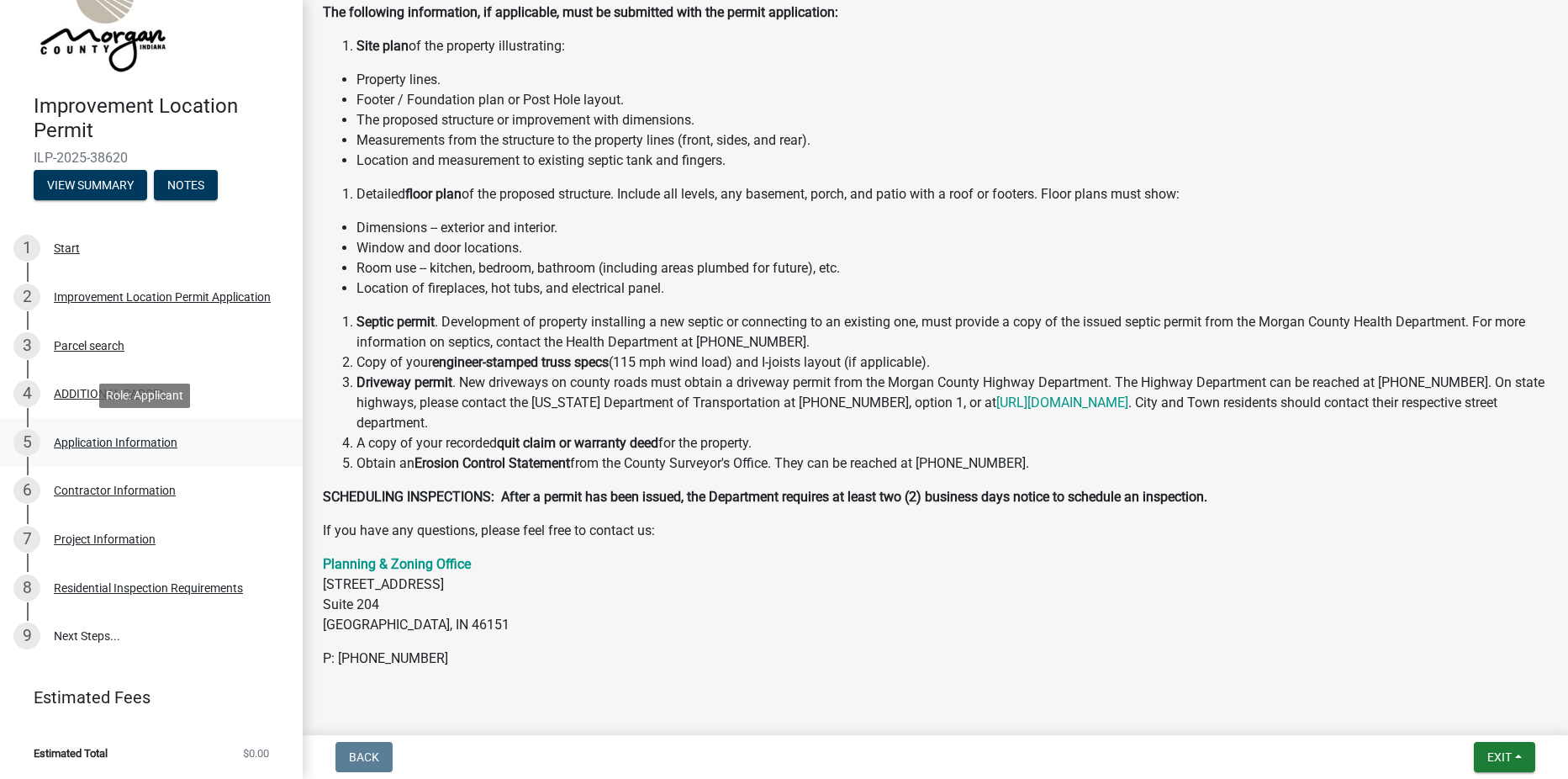
click at [90, 437] on div "Application Information" at bounding box center [115, 443] width 123 height 12
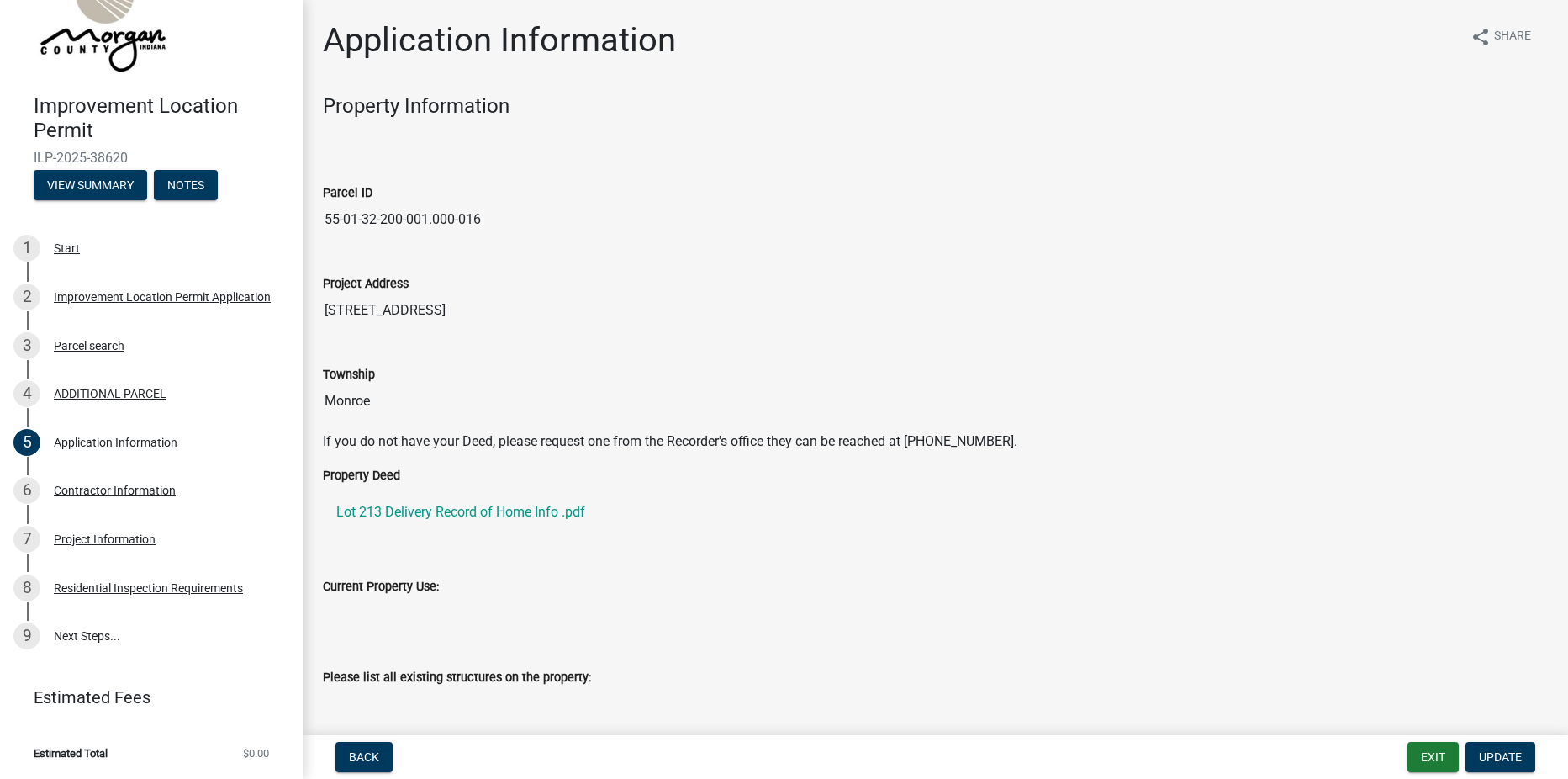
click at [348, 316] on input "[STREET_ADDRESS]" at bounding box center [935, 310] width 1225 height 34
click at [348, 311] on input "[STREET_ADDRESS]" at bounding box center [935, 310] width 1225 height 34
click at [382, 392] on input "Monroe" at bounding box center [935, 401] width 1225 height 34
click at [387, 407] on input "Monroe" at bounding box center [935, 401] width 1225 height 34
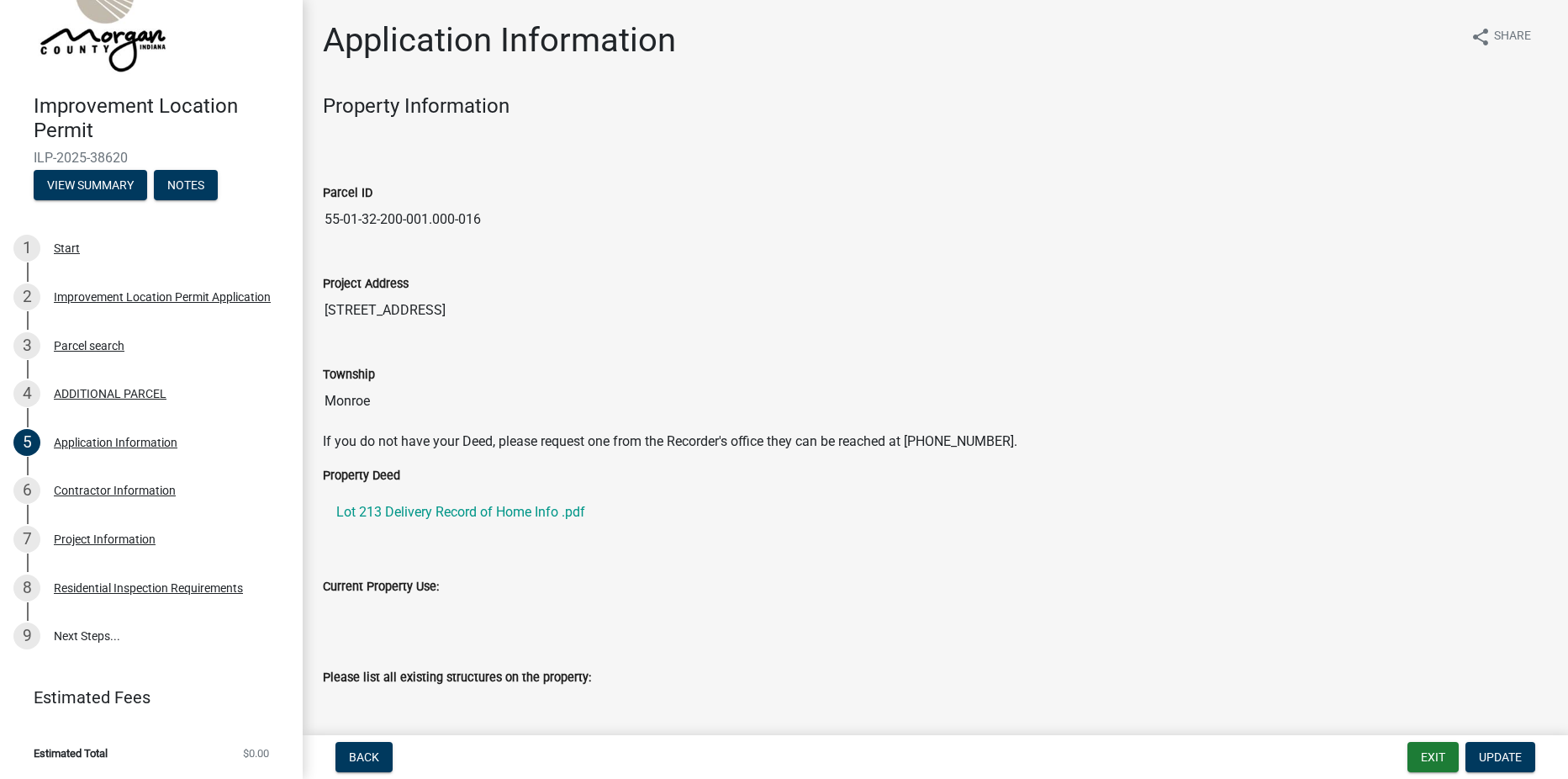
click at [387, 407] on input "Monroe" at bounding box center [935, 401] width 1225 height 34
drag, startPoint x: 386, startPoint y: 404, endPoint x: 397, endPoint y: 394, distance: 14.9
click at [397, 394] on input "Monroe" at bounding box center [935, 401] width 1225 height 34
click at [354, 322] on input "[STREET_ADDRESS]" at bounding box center [935, 310] width 1225 height 34
click at [504, 317] on input "[STREET_ADDRESS]" at bounding box center [935, 310] width 1225 height 34
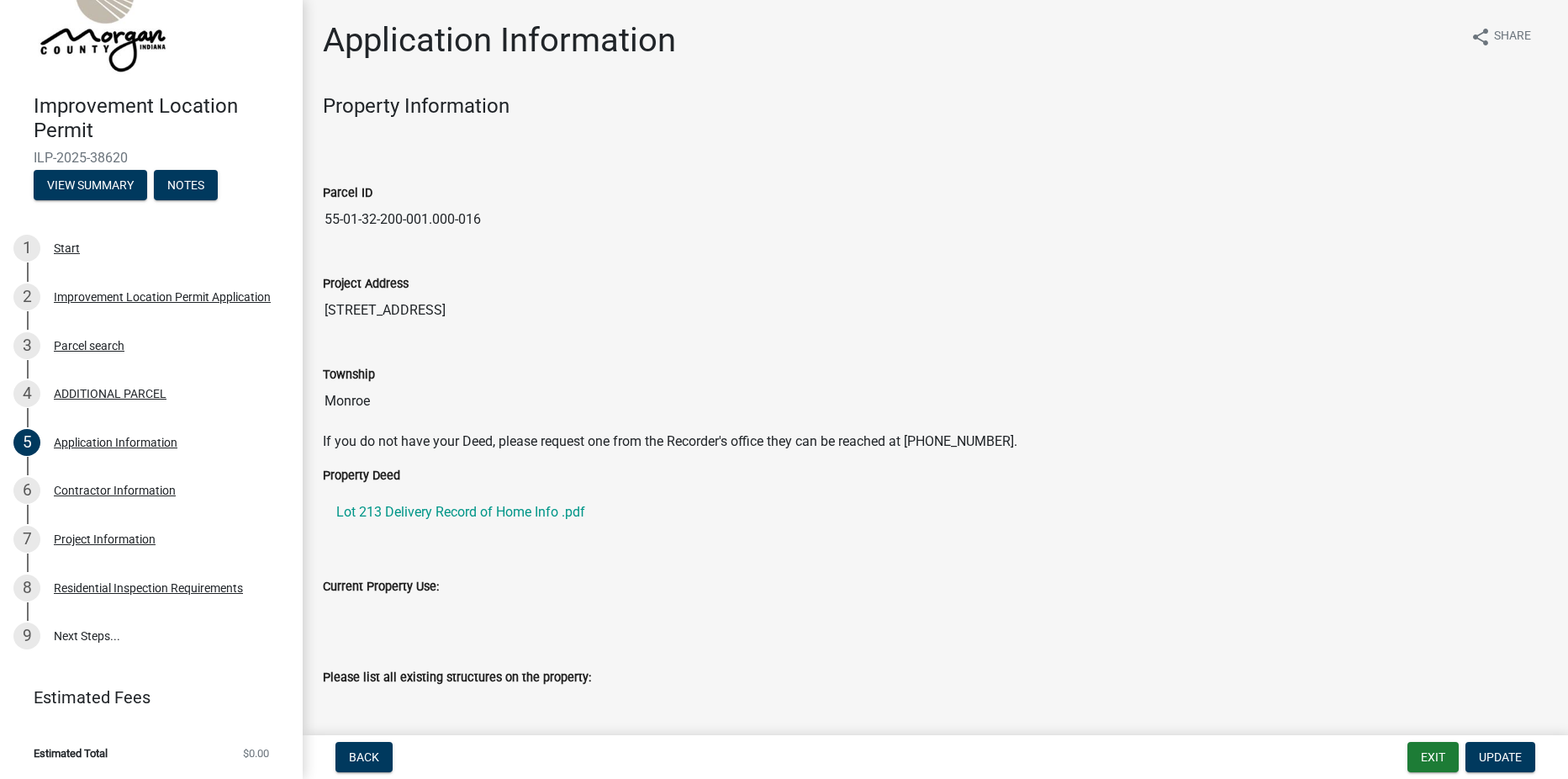
click at [504, 317] on input "[STREET_ADDRESS]" at bounding box center [935, 310] width 1225 height 34
click at [532, 317] on input "[STREET_ADDRESS]" at bounding box center [935, 310] width 1225 height 34
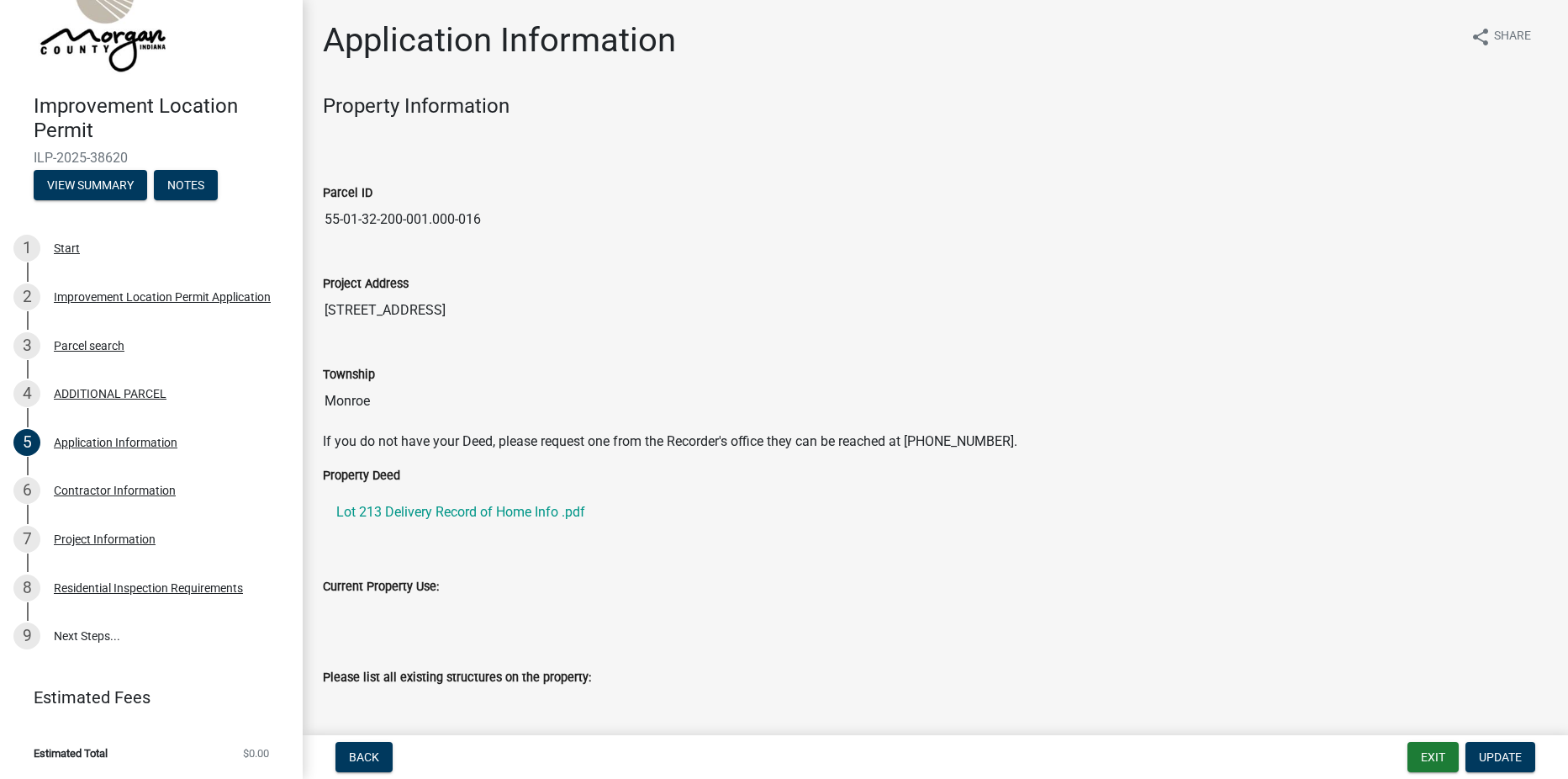
click at [531, 315] on input "[STREET_ADDRESS]" at bounding box center [935, 310] width 1225 height 34
drag, startPoint x: 472, startPoint y: 315, endPoint x: 264, endPoint y: 333, distance: 208.8
click at [264, 333] on div "Improvement Location Permit ILP-2025-38620 View Summary Notes 1 Start 2 Improve…" at bounding box center [784, 390] width 1568 height 779
click at [1491, 753] on span "Update" at bounding box center [1500, 757] width 43 height 14
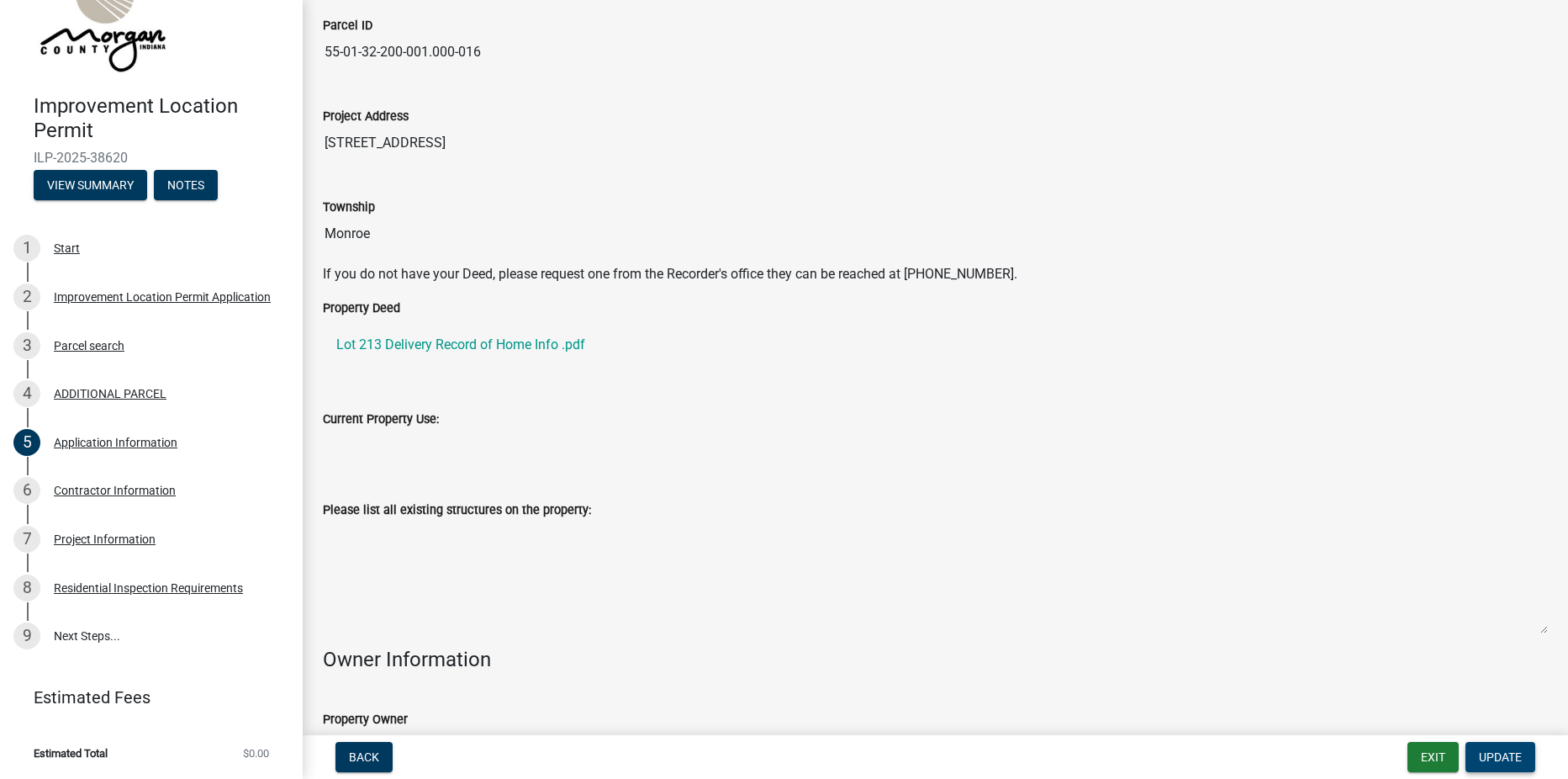
scroll to position [168, 0]
click at [362, 761] on span "Back" at bounding box center [364, 757] width 30 height 14
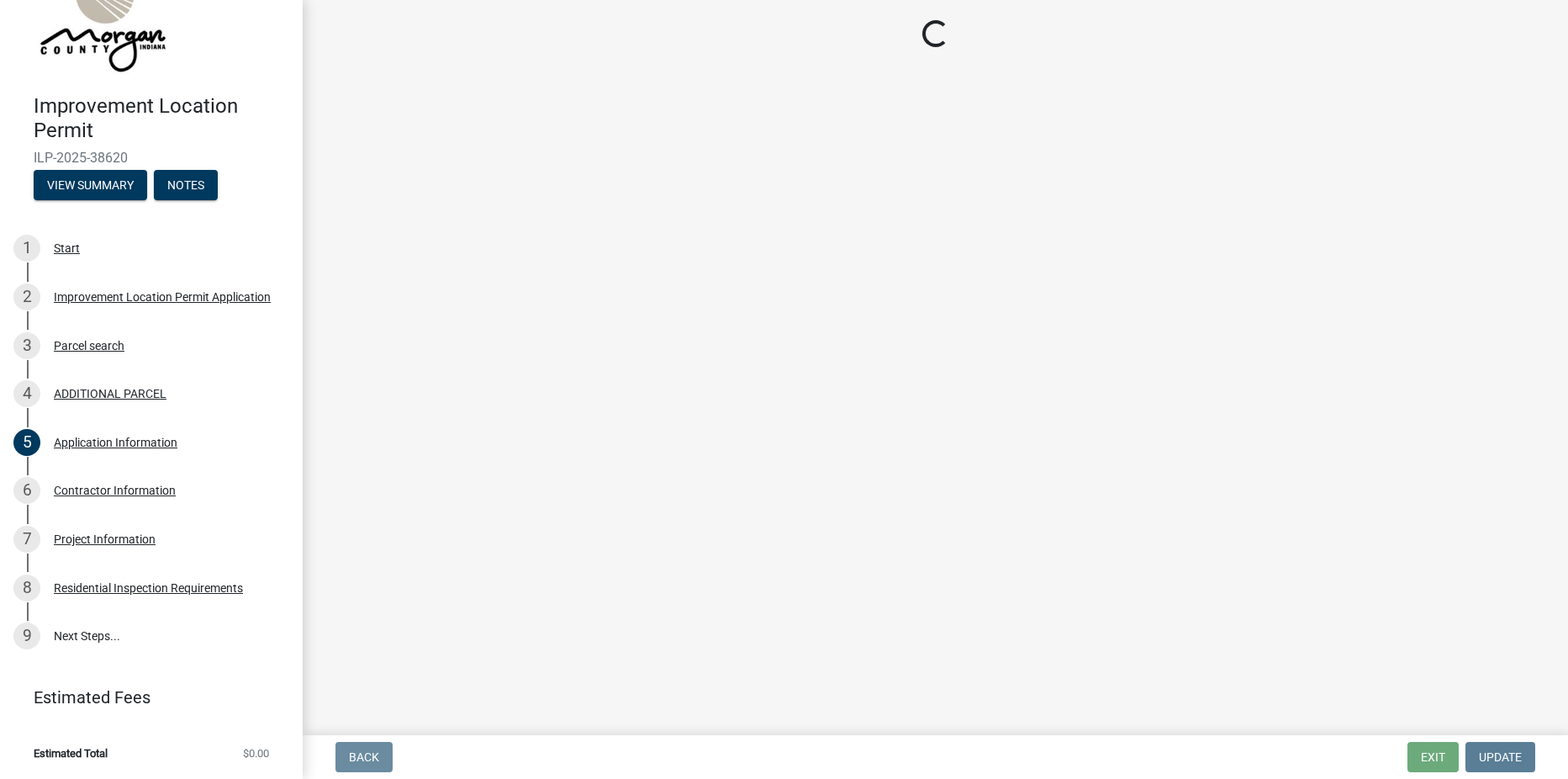
scroll to position [0, 0]
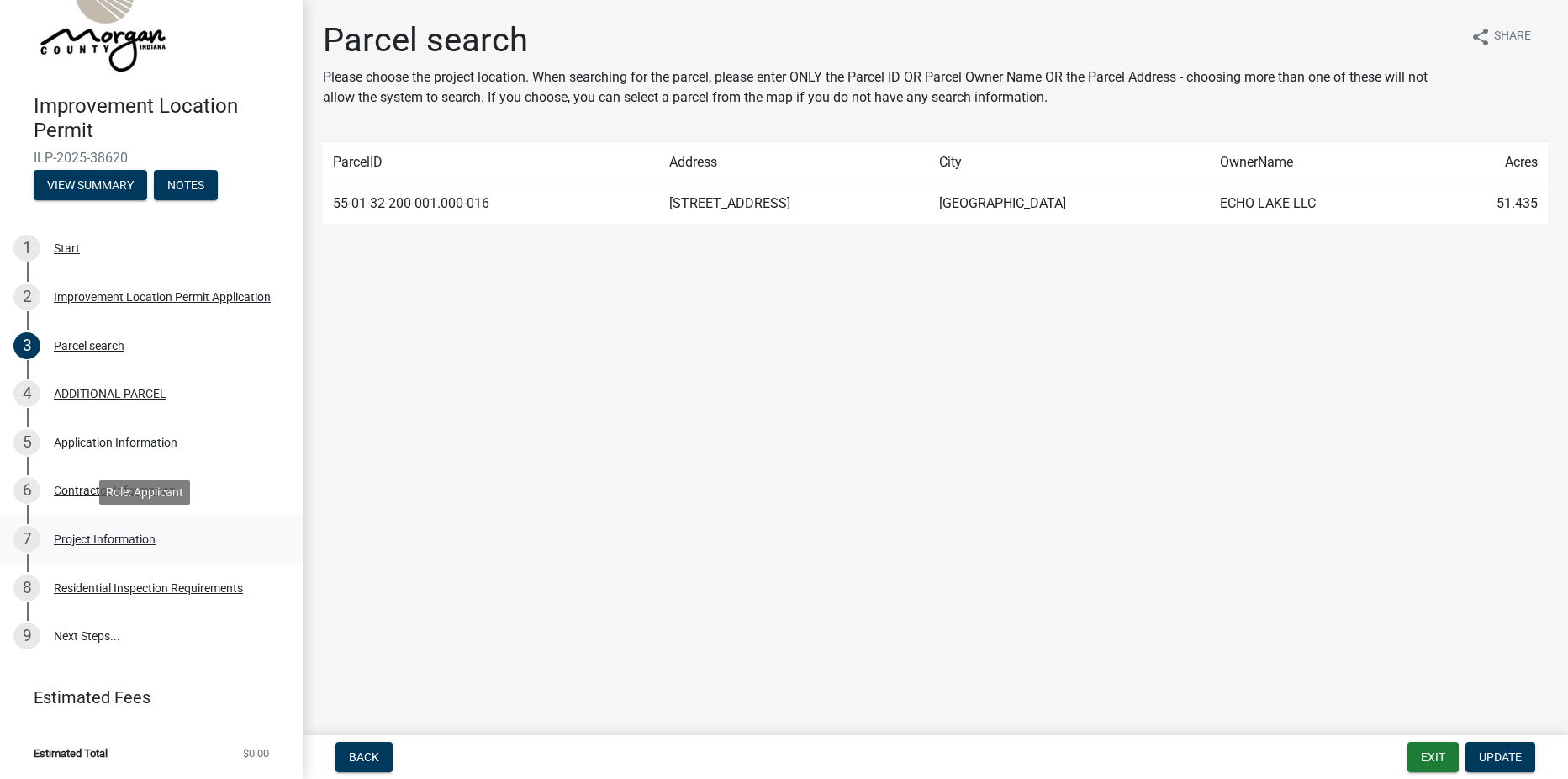
click at [90, 533] on div "Project Information" at bounding box center [104, 539] width 101 height 12
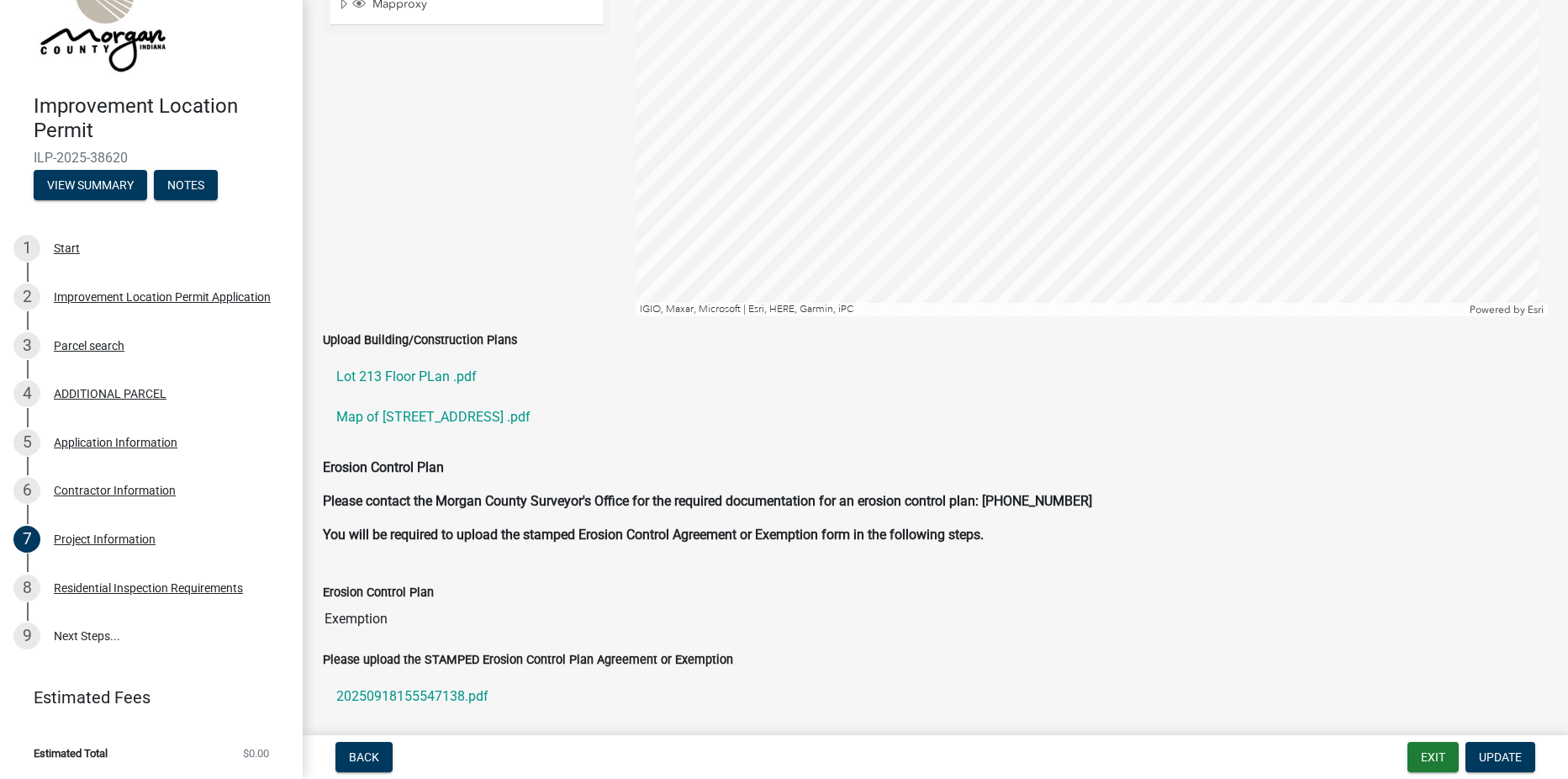
scroll to position [3356, 0]
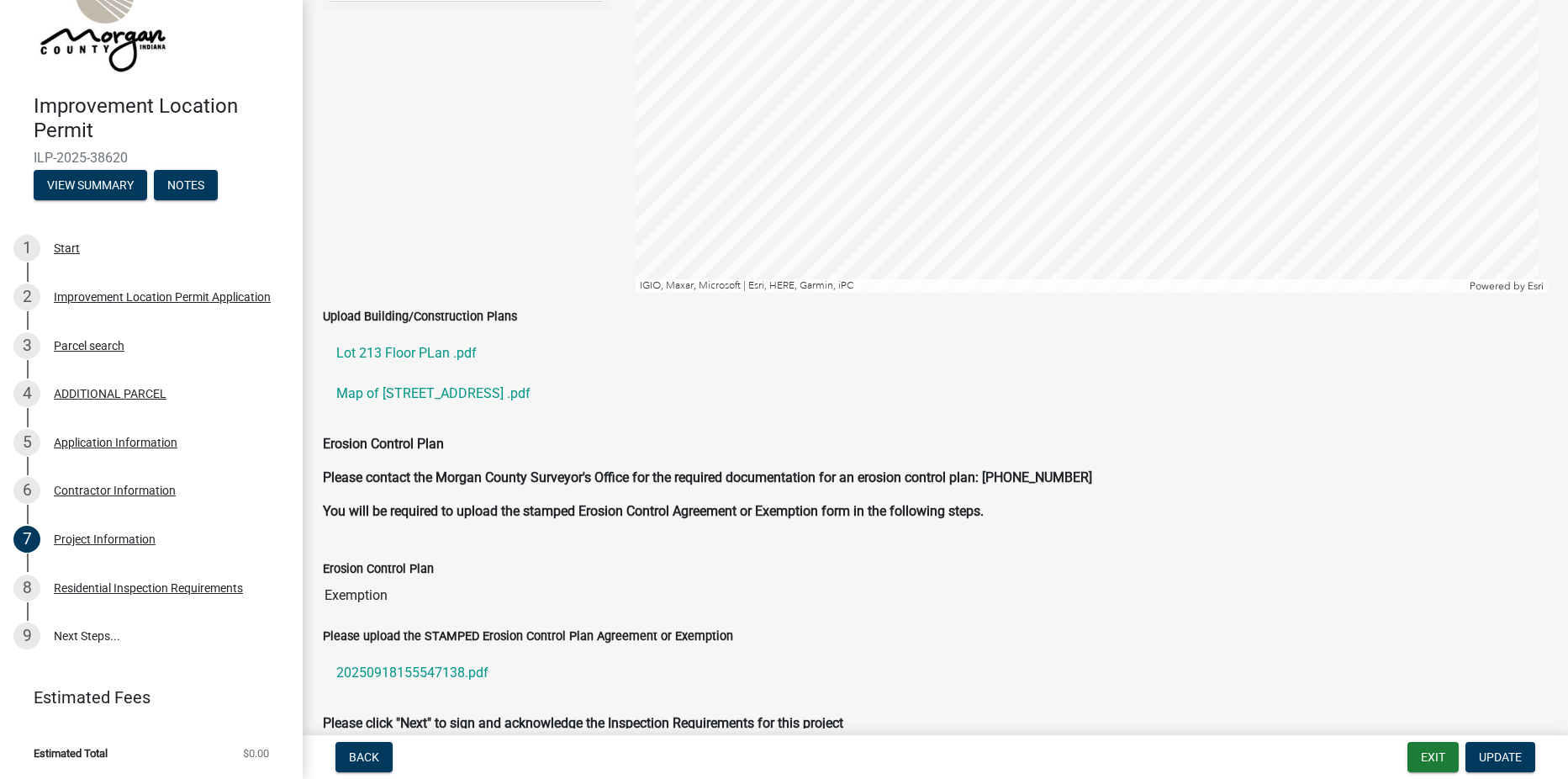
click at [458, 418] on ul "Lot 213 Floor PLan .pdf Map of 213 Echo Lake Center Drive .pdf" at bounding box center [935, 373] width 1225 height 94
click at [134, 586] on div "Residential Inspection Requirements" at bounding box center [148, 588] width 189 height 12
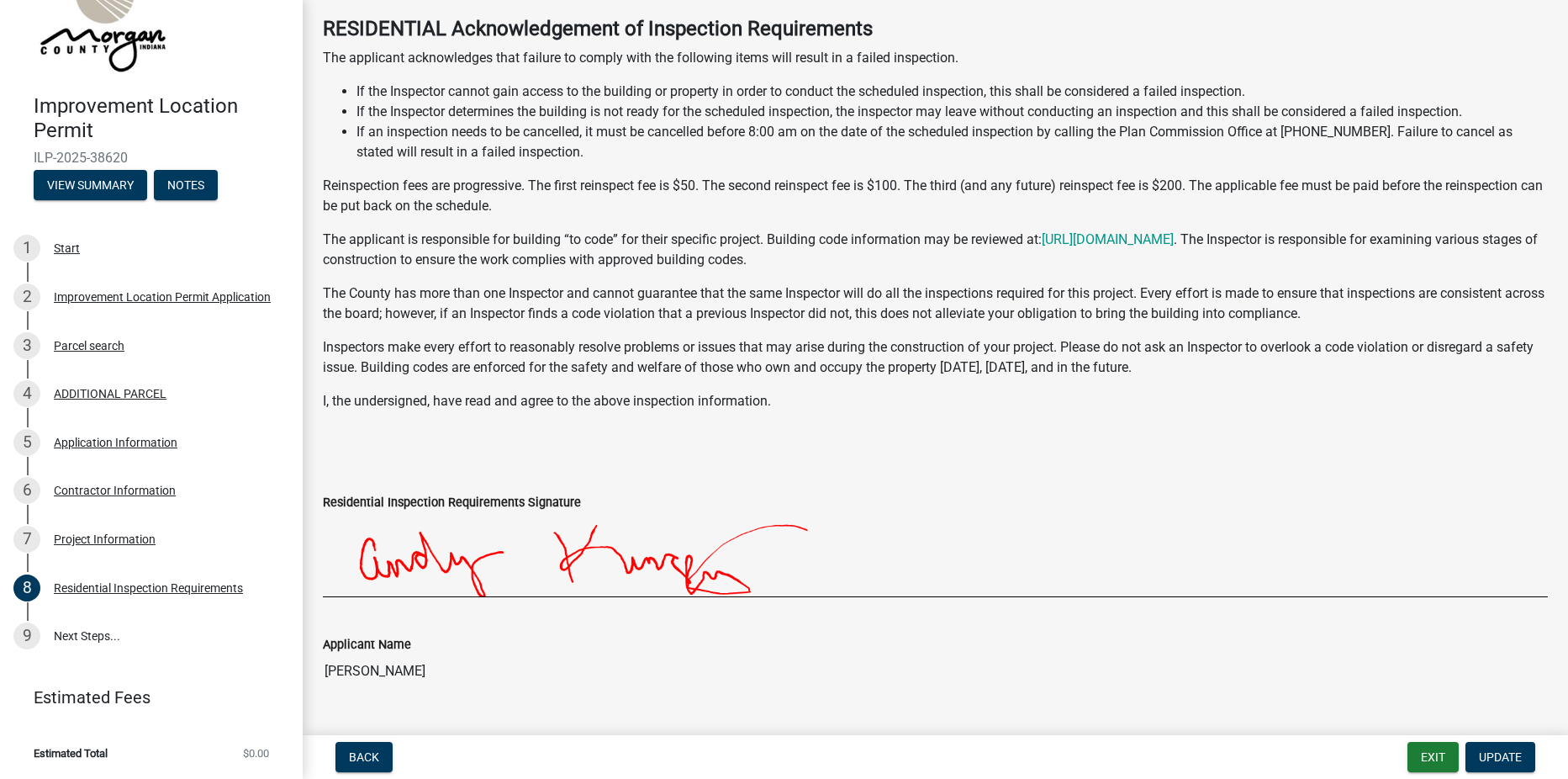
scroll to position [0, 0]
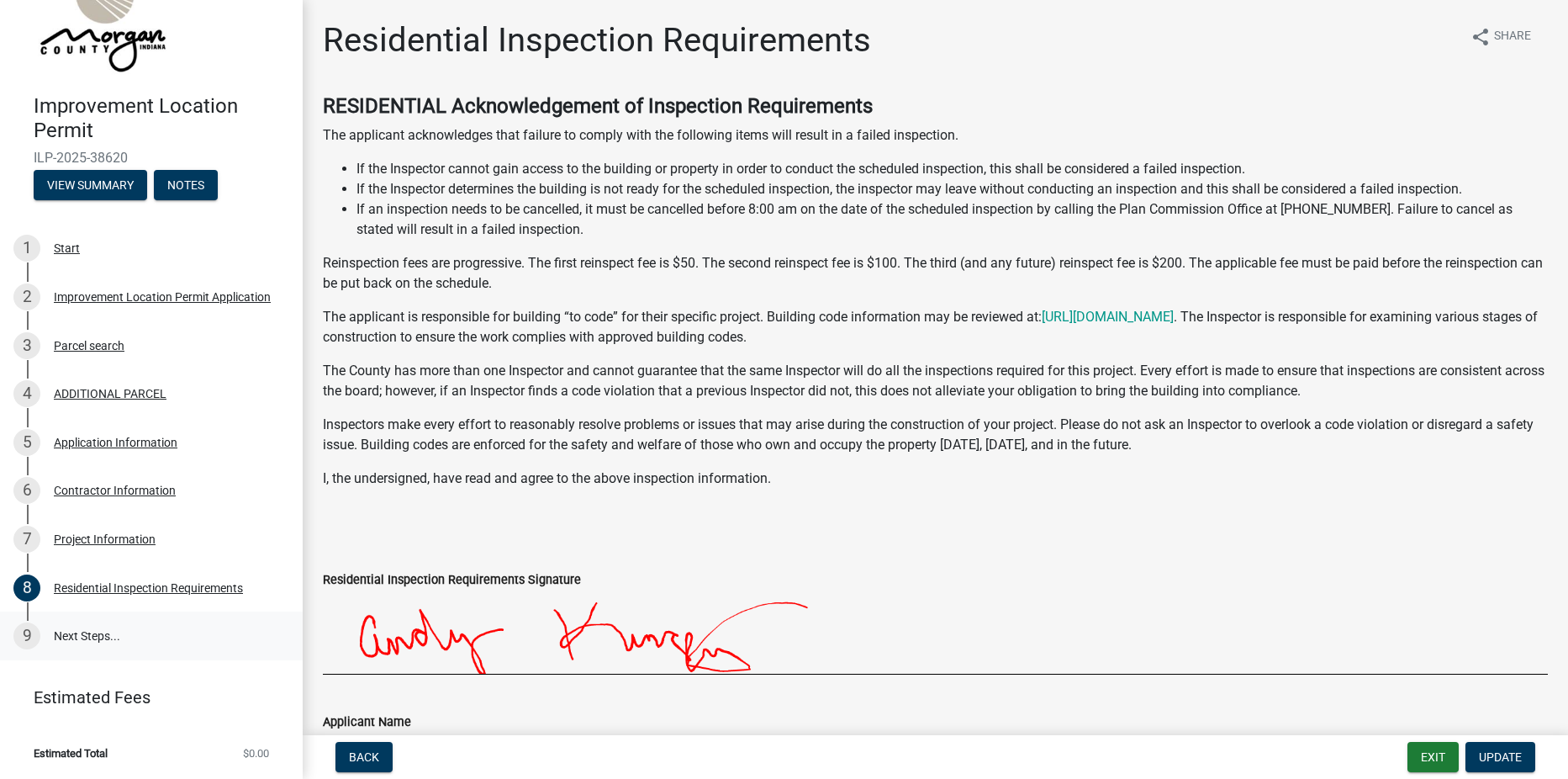
click at [89, 634] on link "9 Next Steps..." at bounding box center [151, 635] width 302 height 48
click at [1500, 749] on button "Update" at bounding box center [1500, 757] width 69 height 30
click at [180, 184] on button "Notes" at bounding box center [185, 185] width 64 height 30
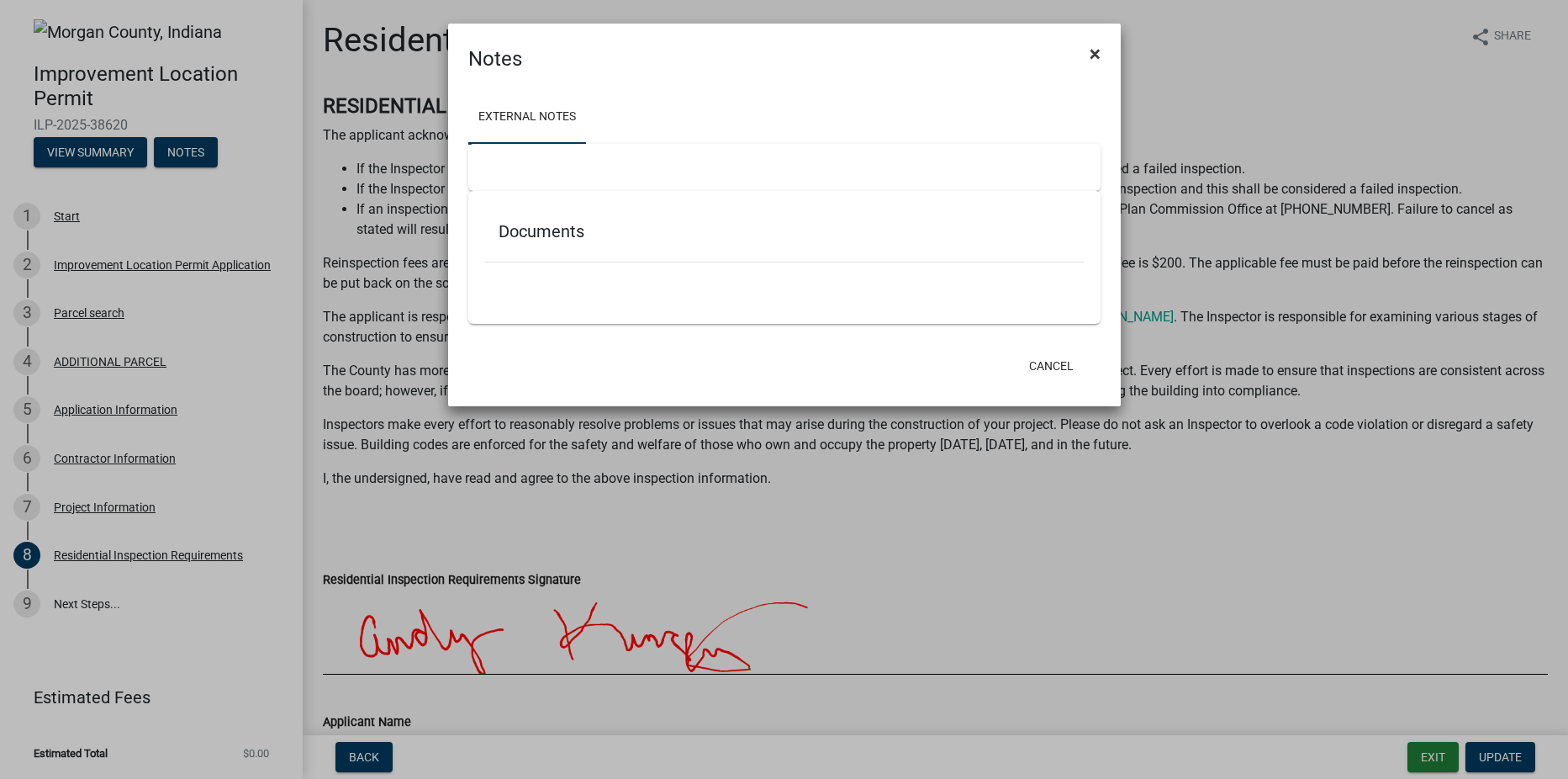
click at [1093, 52] on span "×" at bounding box center [1096, 54] width 11 height 24
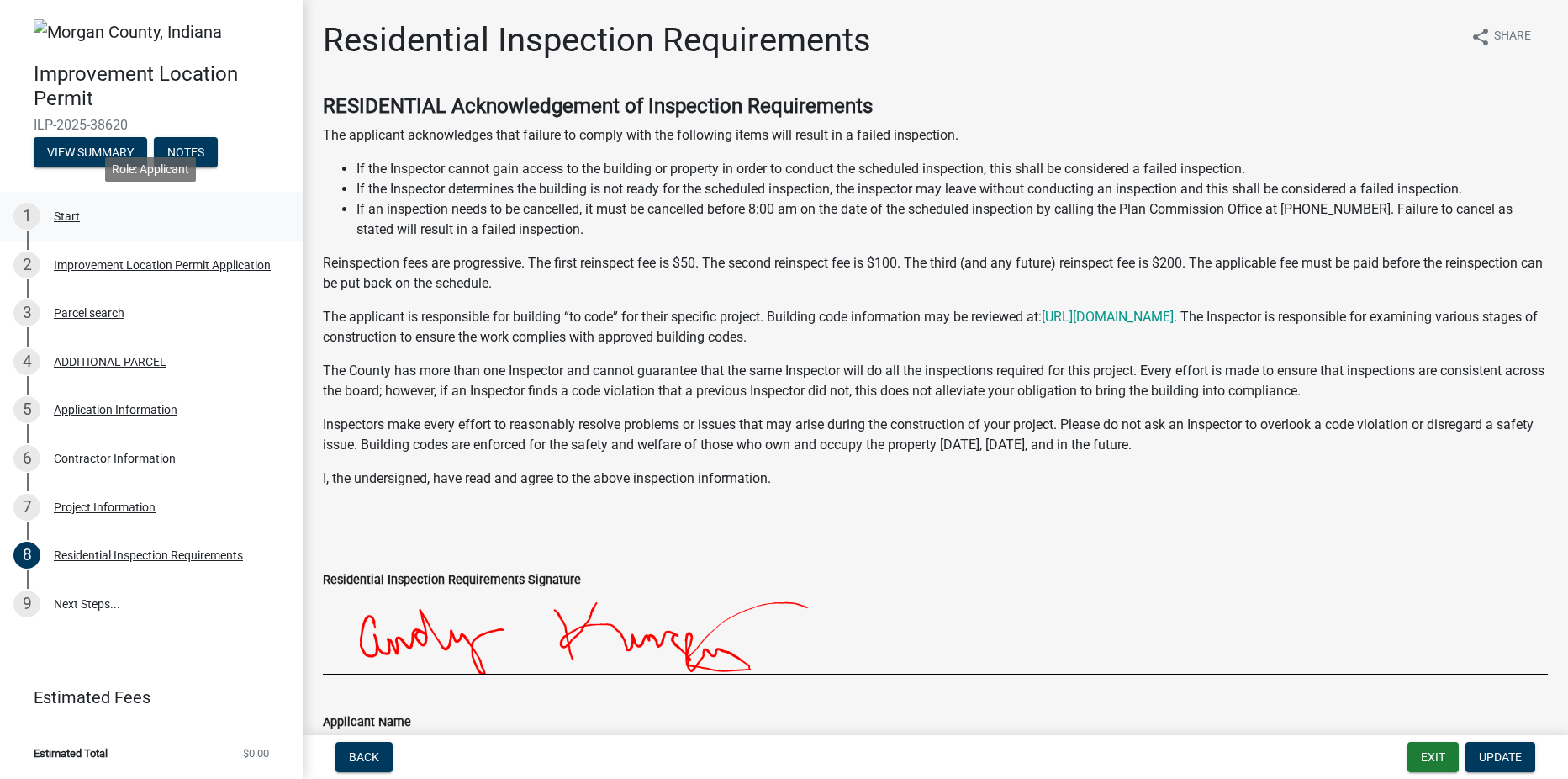
click at [68, 212] on div "Start" at bounding box center [67, 216] width 26 height 12
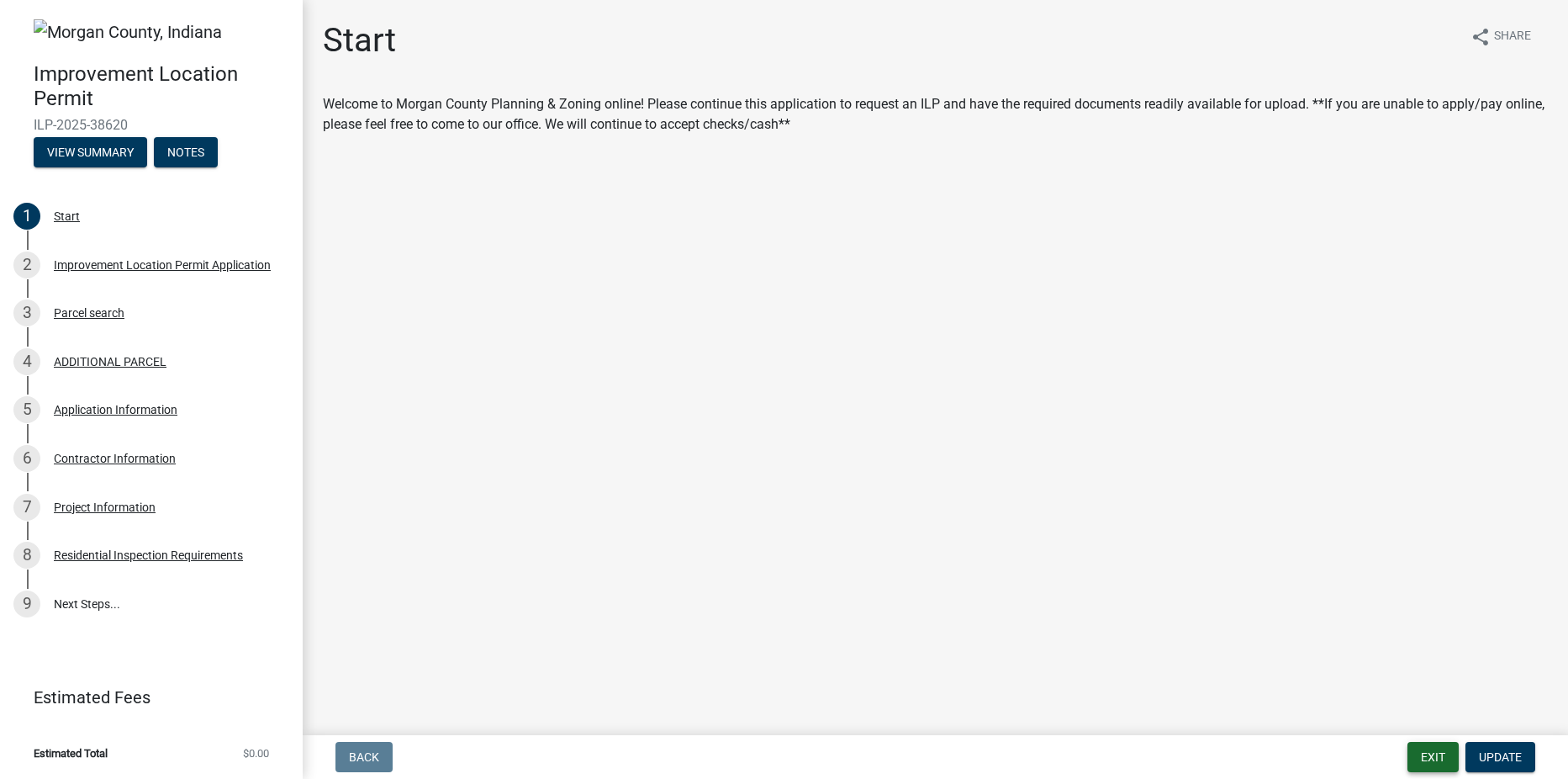
click at [1430, 755] on button "Exit" at bounding box center [1434, 757] width 51 height 30
